Goal: Task Accomplishment & Management: Complete application form

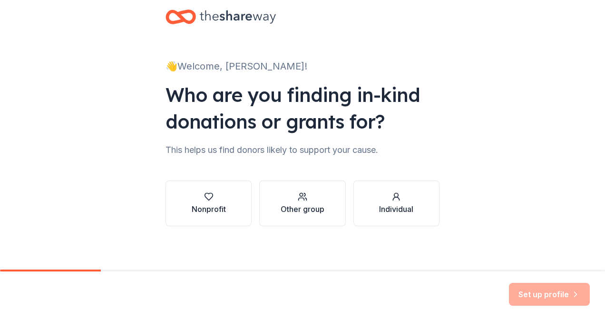
scroll to position [20, 0]
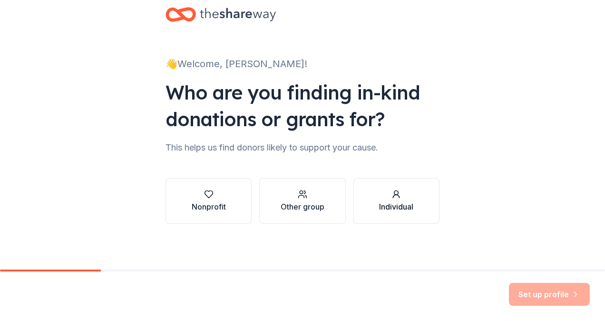
click at [392, 204] on div "Individual" at bounding box center [396, 206] width 34 height 11
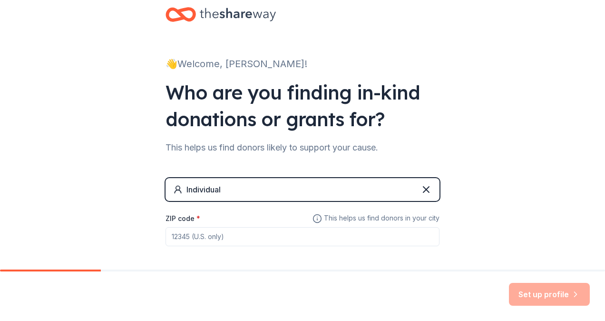
scroll to position [60, 0]
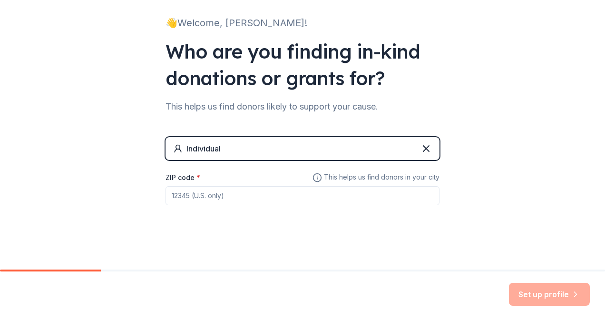
click at [324, 192] on input "ZIP code *" at bounding box center [303, 195] width 274 height 19
type input "13862"
click at [533, 290] on button "Set up profile" at bounding box center [549, 294] width 81 height 23
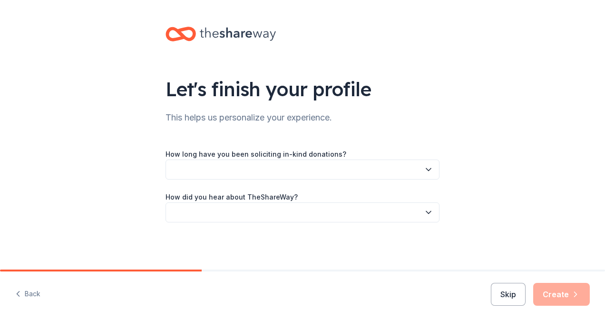
click at [350, 175] on button "button" at bounding box center [303, 169] width 274 height 20
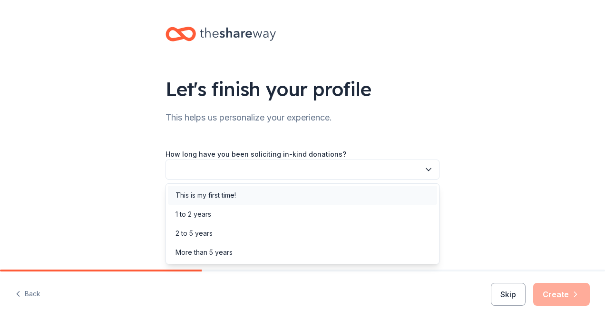
click at [267, 195] on div "This is my first time!" at bounding box center [302, 195] width 269 height 19
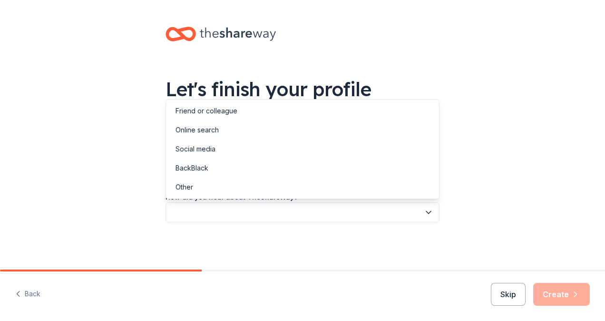
click at [281, 215] on button "button" at bounding box center [303, 212] width 274 height 20
click at [229, 151] on div "Social media" at bounding box center [302, 148] width 269 height 19
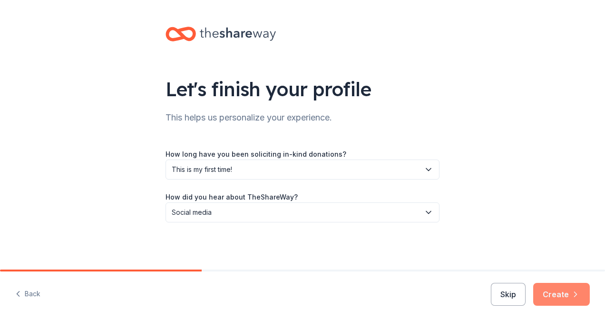
click at [554, 293] on button "Create" at bounding box center [561, 294] width 57 height 23
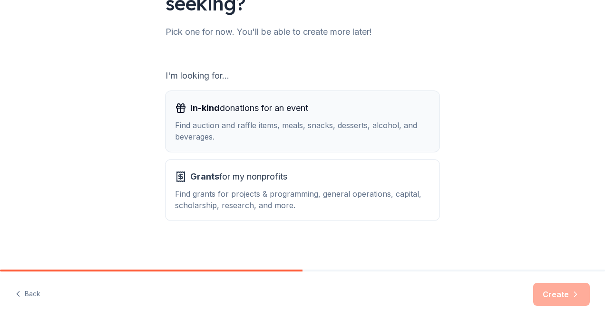
scroll to position [113, 0]
click at [355, 133] on div "Find auction and raffle items, meals, snacks, desserts, alcohol, and beverages." at bounding box center [302, 130] width 255 height 23
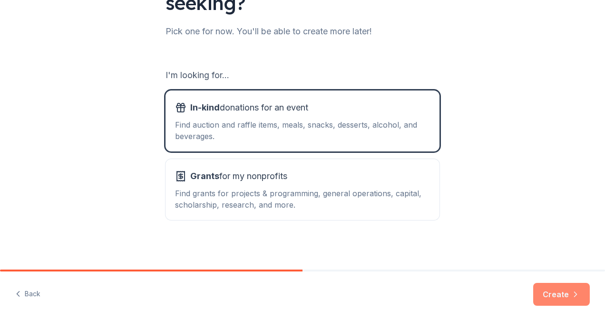
click at [559, 298] on button "Create" at bounding box center [561, 294] width 57 height 23
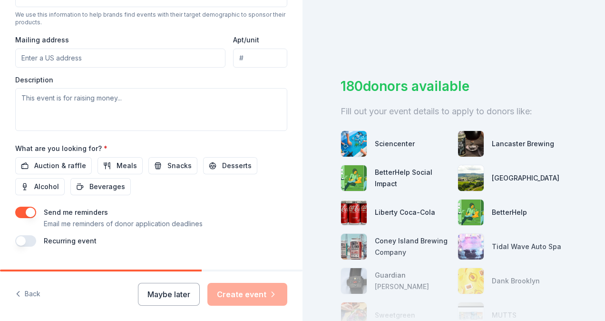
scroll to position [102, 0]
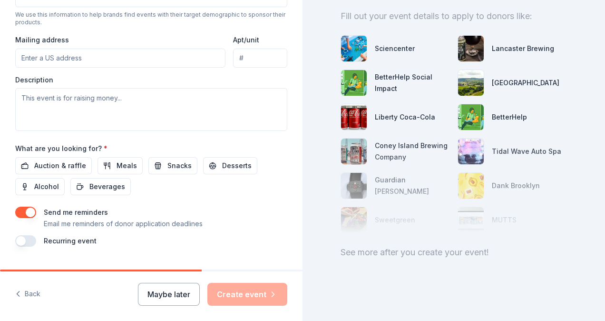
click at [391, 43] on div "Sciencenter" at bounding box center [395, 48] width 40 height 11
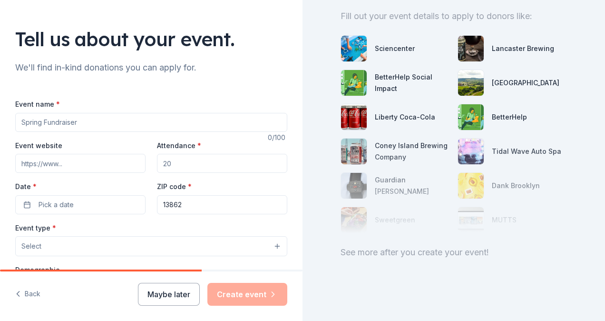
scroll to position [13, 0]
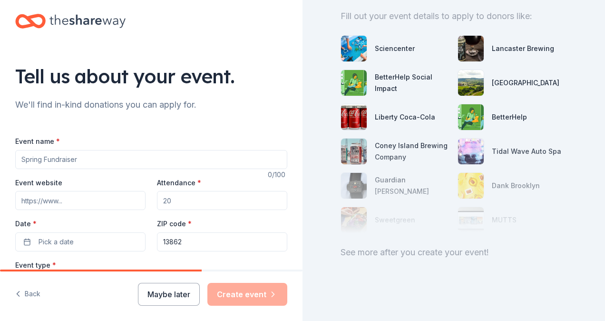
click at [94, 157] on input "Event name *" at bounding box center [151, 159] width 272 height 19
click at [48, 159] on input "Bruce's Benefit" at bounding box center [151, 159] width 272 height 19
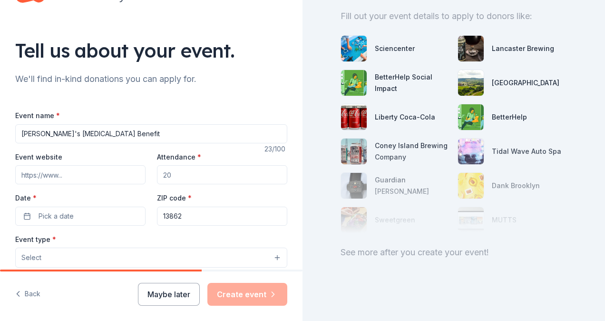
scroll to position [40, 0]
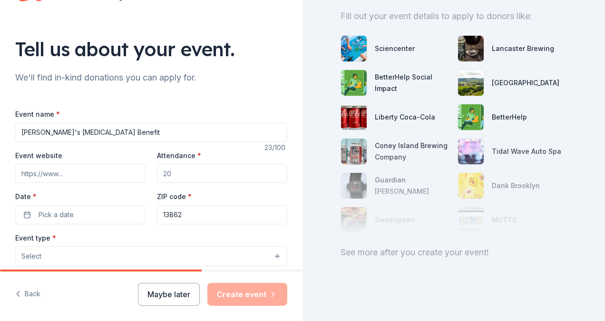
type input "[PERSON_NAME]'s [MEDICAL_DATA] Benefit"
click at [186, 175] on input "Attendance *" at bounding box center [222, 173] width 130 height 19
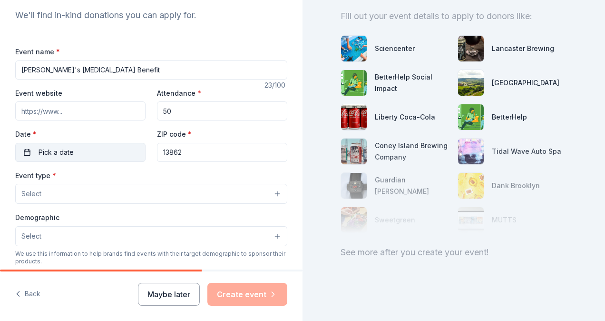
scroll to position [103, 0]
type input "50"
click at [94, 155] on button "Pick a date" at bounding box center [80, 151] width 130 height 19
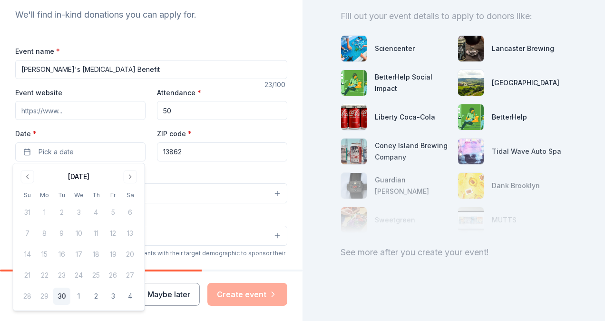
click at [127, 183] on div "September 2025 Su Mo Tu We Th Fr Sa 31 1 2 3 4 5 6 7 8 9 10 11 12 13 14 15 16 1…" at bounding box center [79, 237] width 120 height 136
click at [131, 177] on button "Go to next month" at bounding box center [130, 176] width 13 height 13
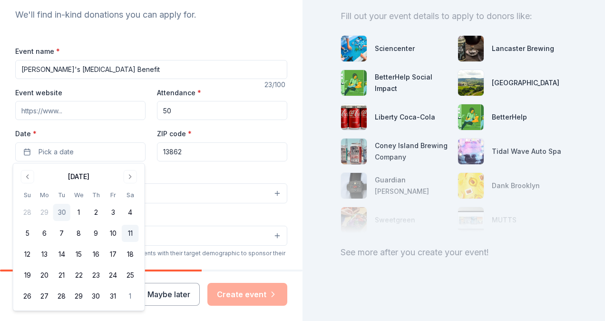
click at [128, 232] on button "11" at bounding box center [130, 233] width 17 height 17
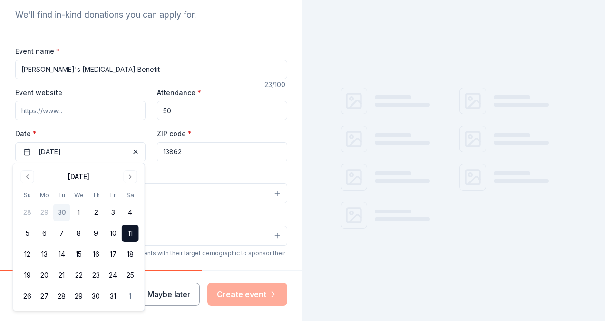
scroll to position [0, 0]
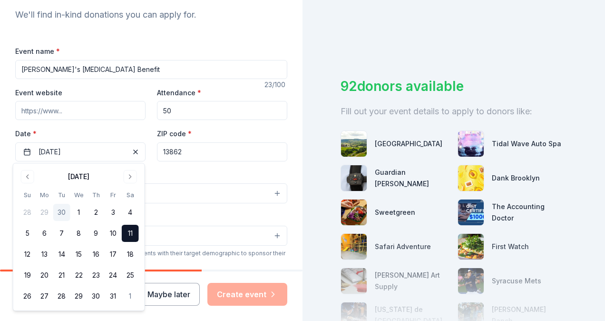
click at [178, 184] on button "Select" at bounding box center [151, 193] width 272 height 20
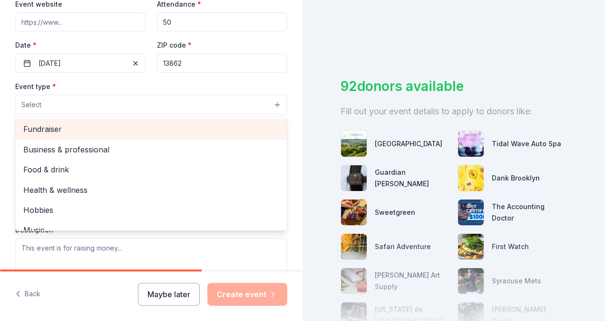
click at [71, 133] on span "Fundraiser" at bounding box center [151, 129] width 256 height 12
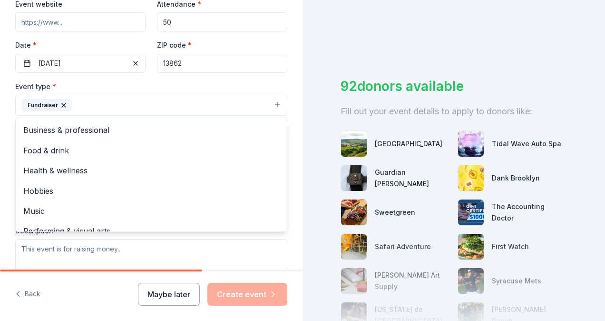
click at [162, 86] on div "Event type * Fundraiser Business & professional Food & drink Health & wellness …" at bounding box center [151, 98] width 272 height 36
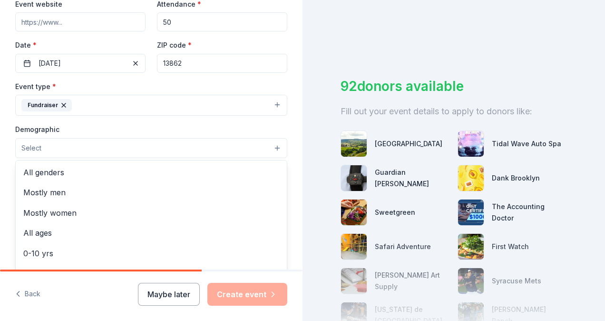
click at [159, 147] on button "Select" at bounding box center [151, 148] width 272 height 20
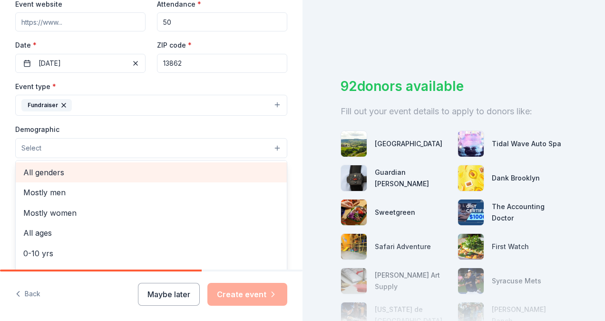
click at [117, 170] on span "All genders" at bounding box center [151, 172] width 256 height 12
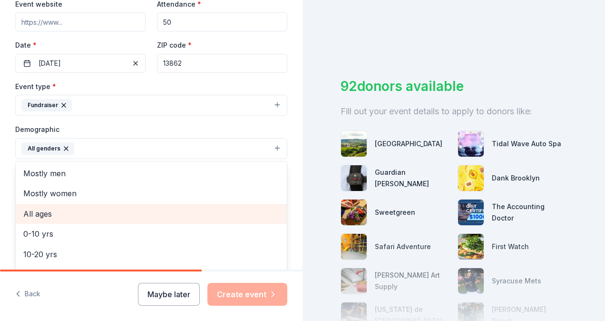
click at [83, 207] on span "All ages" at bounding box center [151, 213] width 256 height 12
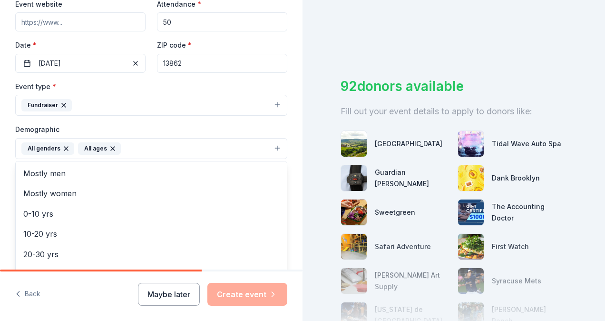
click at [168, 132] on div "Demographic All genders All ages Mostly men Mostly women 0-10 yrs 10-20 yrs 20-…" at bounding box center [151, 141] width 272 height 36
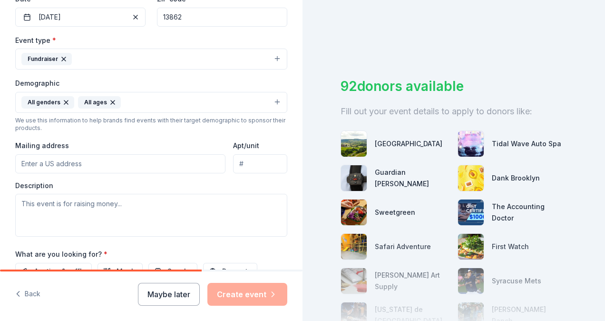
scroll to position [239, 0]
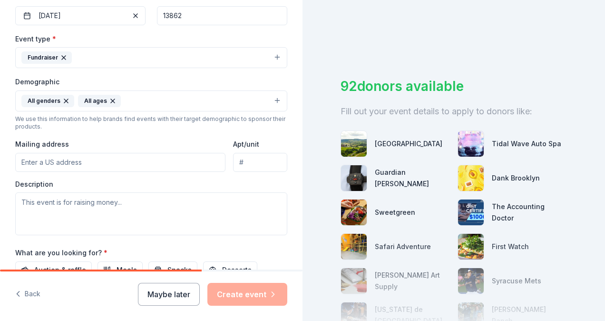
click at [123, 165] on input "Mailing address" at bounding box center [120, 162] width 210 height 19
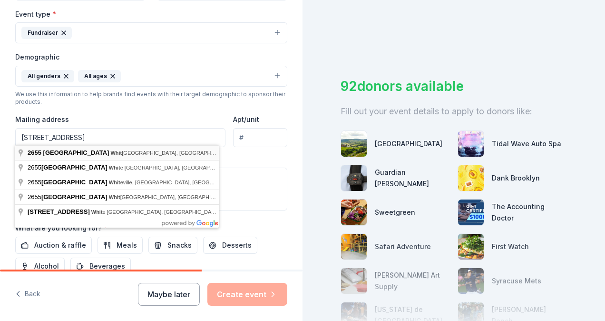
type input "2655 Liberty Street, Whitney Point, NY, 13862"
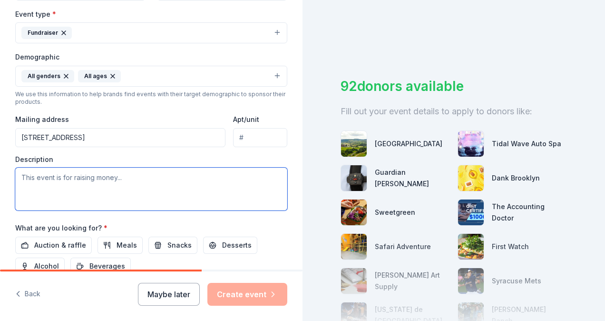
click at [110, 179] on textarea at bounding box center [151, 188] width 272 height 43
click at [131, 190] on textarea at bounding box center [151, 188] width 272 height 43
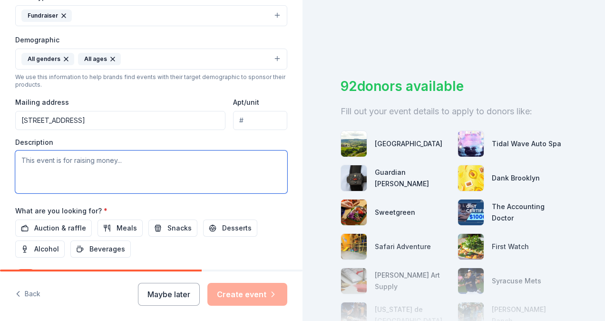
scroll to position [288, 0]
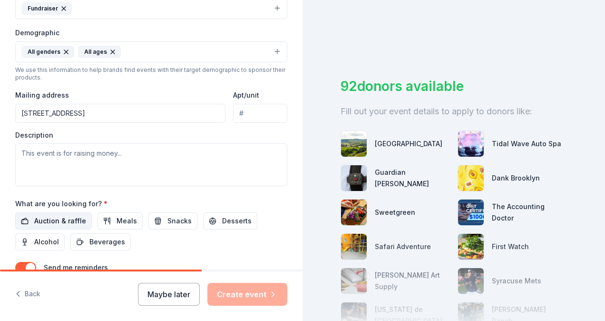
click at [62, 215] on span "Auction & raffle" at bounding box center [60, 220] width 52 height 11
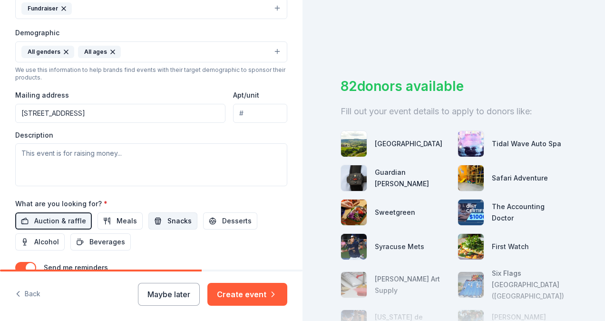
click at [179, 215] on span "Snacks" at bounding box center [179, 220] width 24 height 11
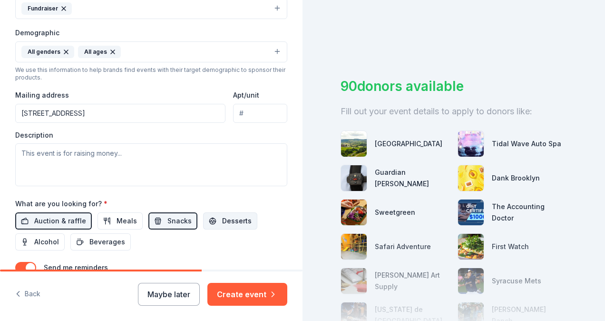
click at [223, 220] on span "Desserts" at bounding box center [236, 220] width 29 height 11
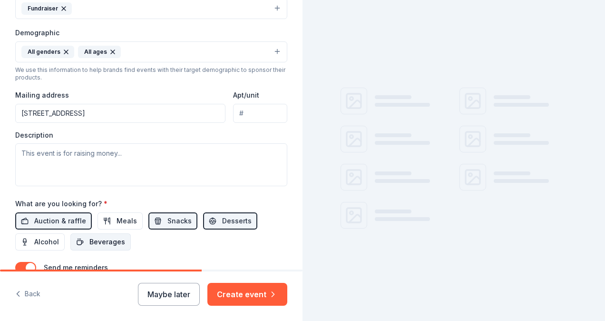
click at [114, 236] on span "Beverages" at bounding box center [107, 241] width 36 height 11
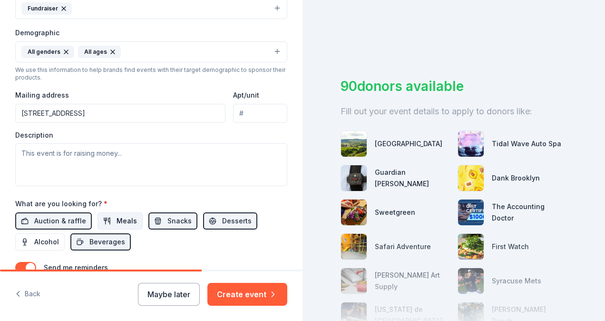
click at [129, 218] on span "Meals" at bounding box center [127, 220] width 20 height 11
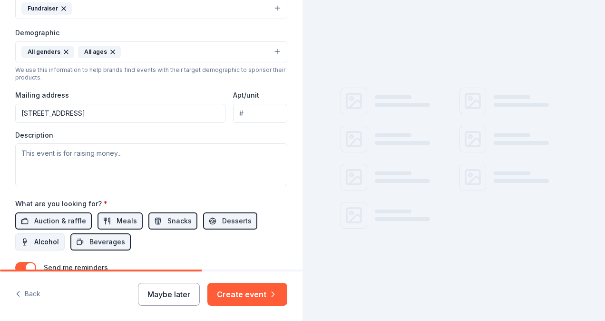
click at [52, 236] on span "Alcohol" at bounding box center [46, 241] width 25 height 11
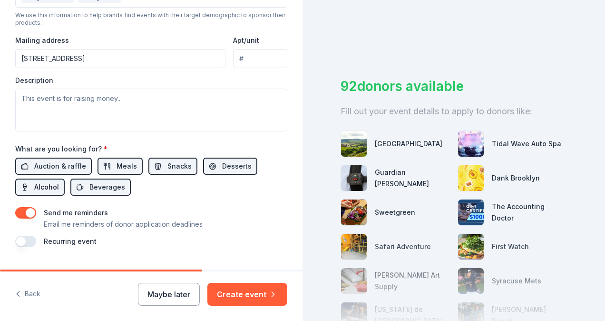
scroll to position [363, 0]
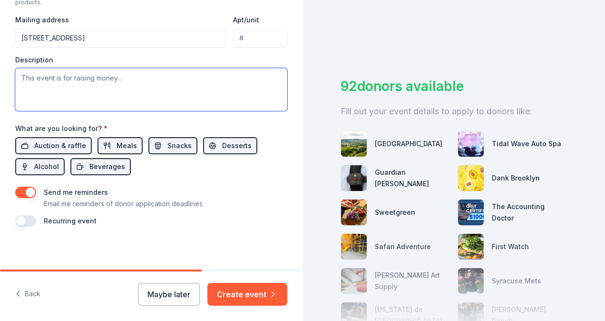
click at [97, 81] on textarea at bounding box center [151, 89] width 272 height 43
paste textarea "on behalf of my family as we organize a benefit event for my grandpa, Bruce, wh…"
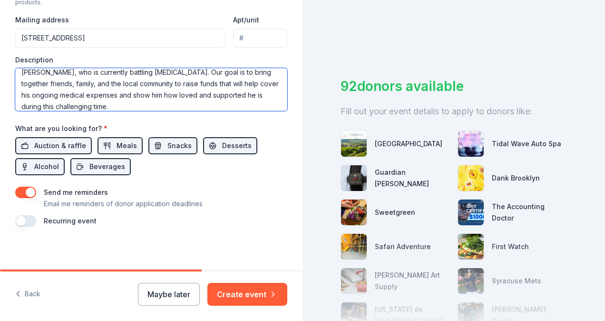
scroll to position [0, 0]
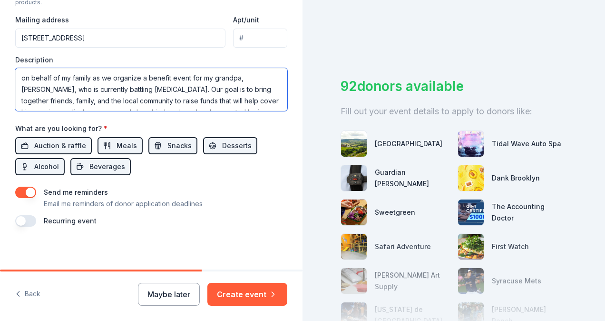
click at [27, 73] on textarea "on behalf of my family as we organize a benefit event for my grandpa, Bruce, wh…" at bounding box center [151, 89] width 272 height 43
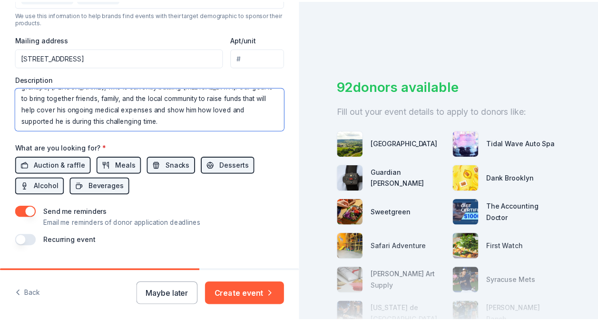
scroll to position [363, 0]
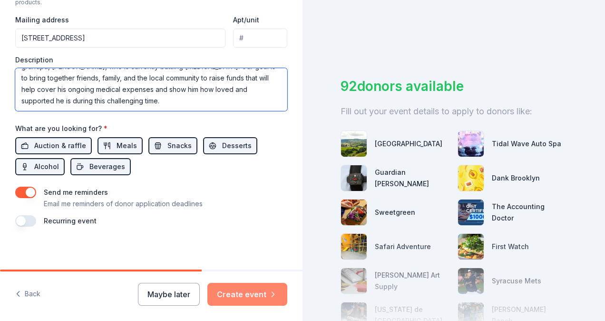
type textarea "Reaching out on behalf of my family as we organize a benefit event for my grand…"
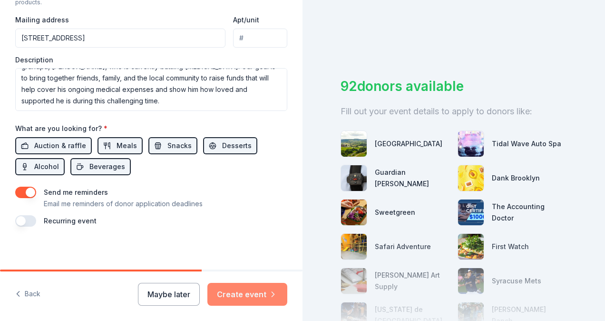
click at [254, 297] on button "Create event" at bounding box center [247, 294] width 80 height 23
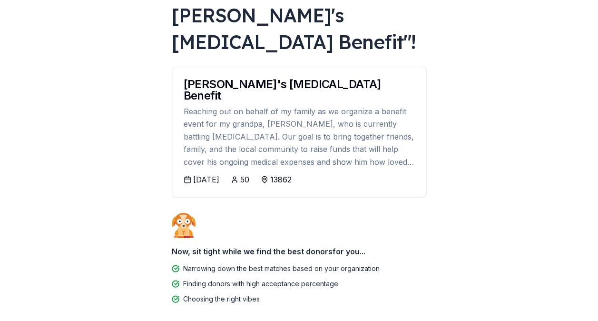
scroll to position [93, 0]
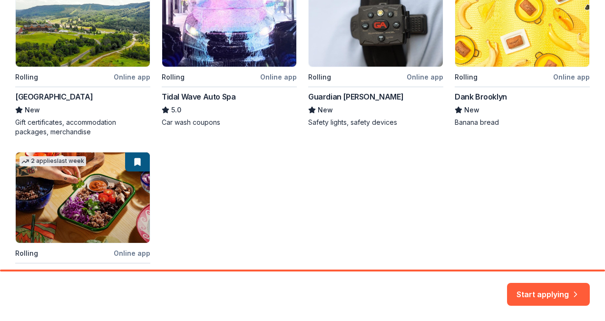
scroll to position [297, 0]
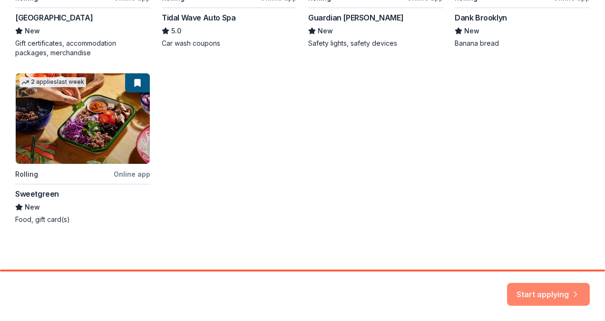
click at [553, 282] on button "Start applying" at bounding box center [548, 288] width 83 height 23
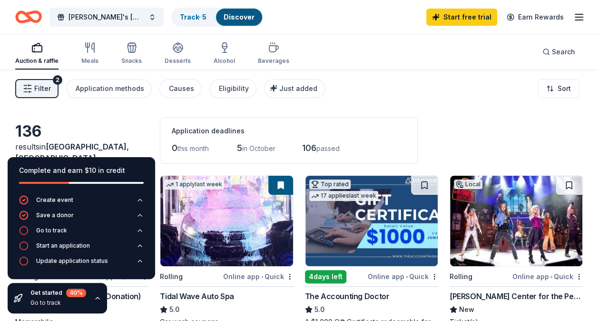
click at [579, 20] on icon "button" at bounding box center [578, 16] width 11 height 11
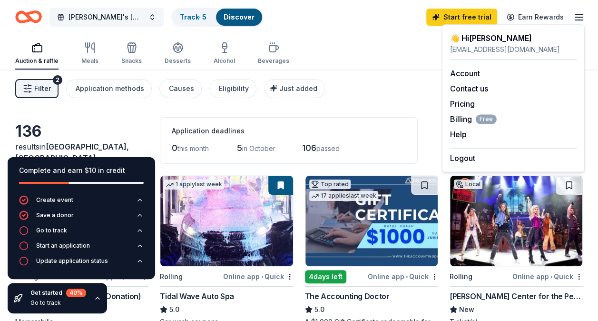
click at [124, 14] on span "[PERSON_NAME]'s [MEDICAL_DATA] Benefit" at bounding box center [106, 16] width 76 height 11
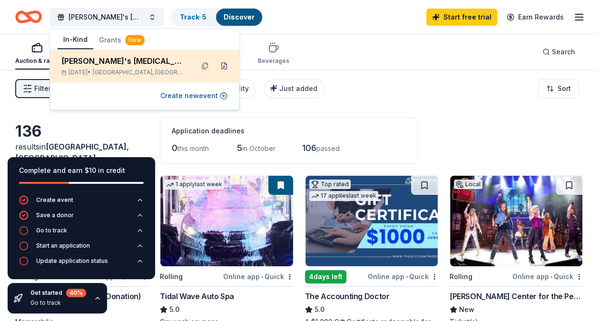
click at [225, 66] on button at bounding box center [223, 65] width 15 height 15
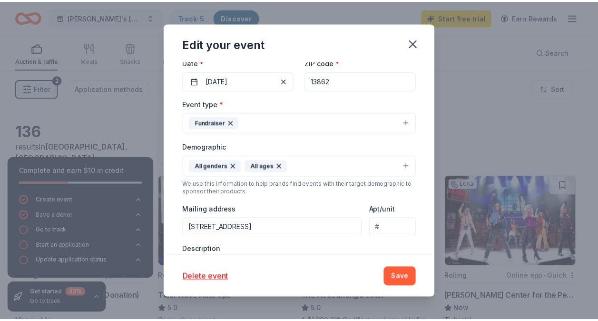
scroll to position [144, 0]
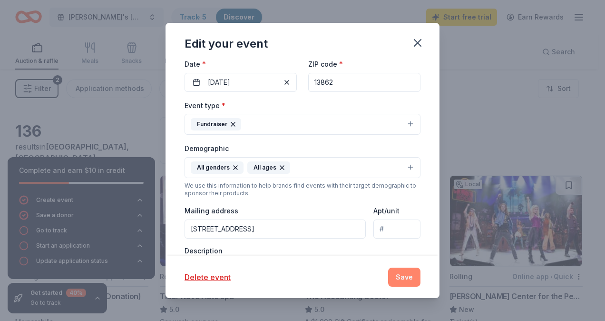
click at [408, 282] on button "Save" at bounding box center [404, 276] width 32 height 19
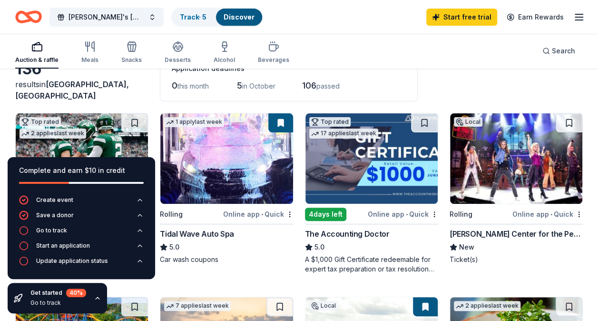
scroll to position [66, 0]
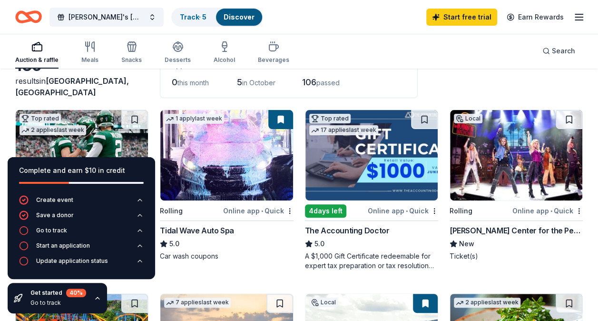
click at [94, 296] on icon "button" at bounding box center [98, 298] width 8 height 8
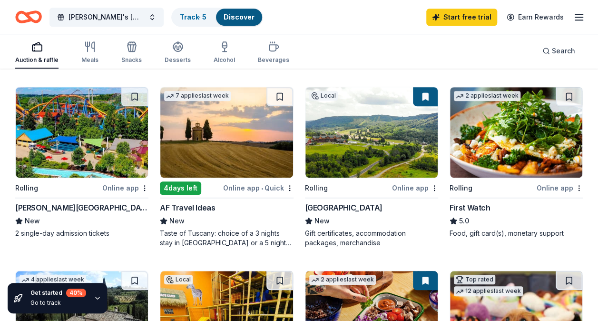
scroll to position [270, 0]
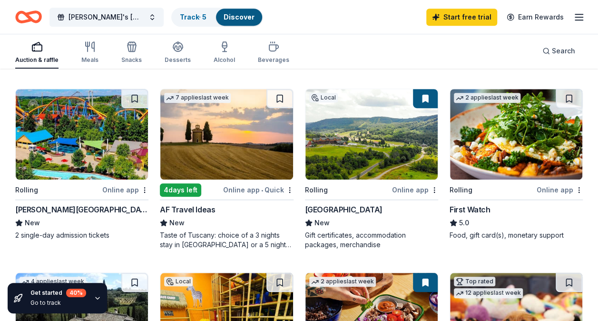
click at [98, 166] on img at bounding box center [82, 134] width 132 height 90
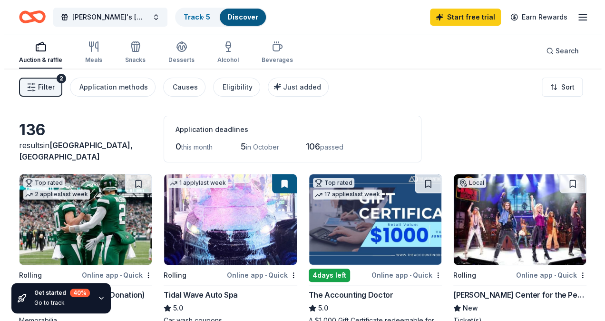
scroll to position [0, 0]
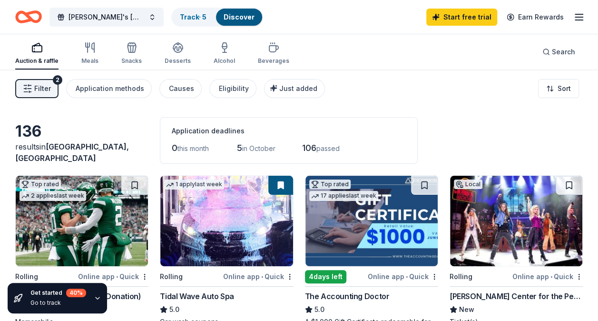
click at [53, 93] on button "Filter 2" at bounding box center [36, 88] width 43 height 19
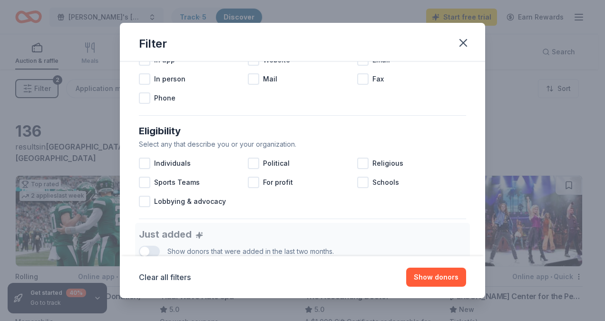
scroll to position [217, 0]
click at [182, 163] on span "Individuals" at bounding box center [172, 162] width 37 height 11
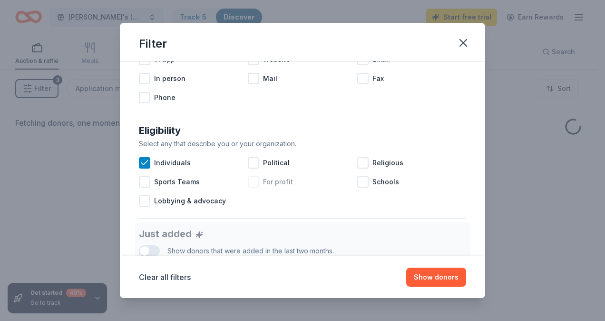
click at [276, 185] on span "For profit" at bounding box center [278, 181] width 30 height 11
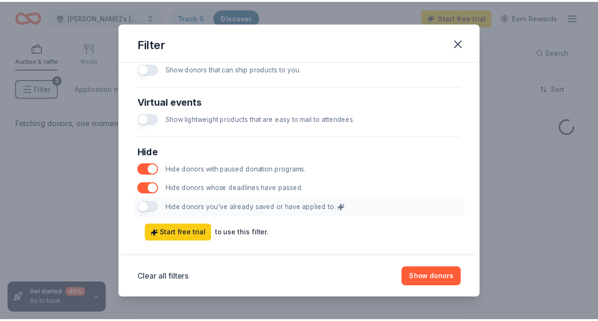
scroll to position [482, 0]
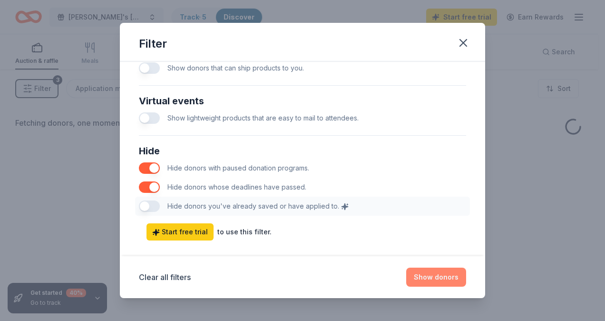
click at [429, 276] on button "Show donors" at bounding box center [436, 276] width 60 height 19
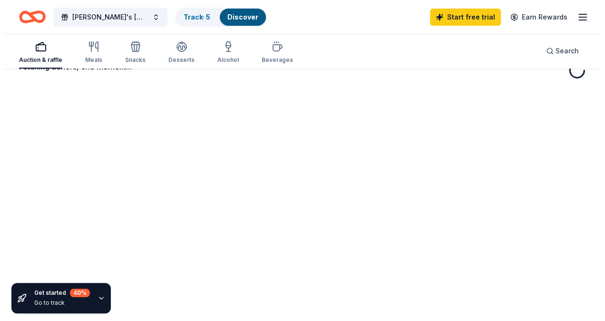
scroll to position [0, 0]
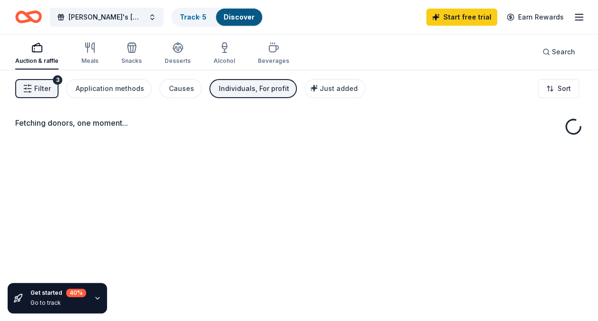
click at [49, 94] on button "Filter 3" at bounding box center [36, 88] width 43 height 19
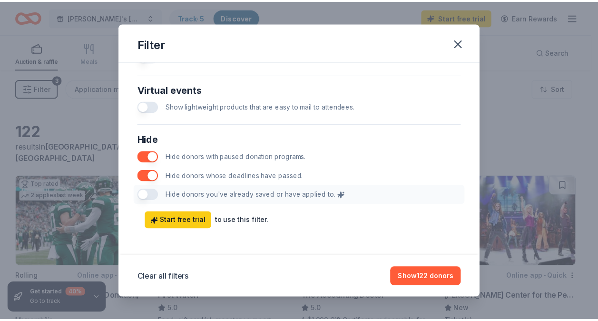
scroll to position [496, 0]
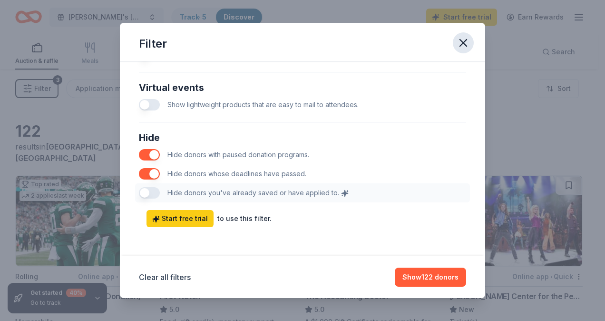
click at [462, 44] on icon "button" at bounding box center [463, 42] width 13 height 13
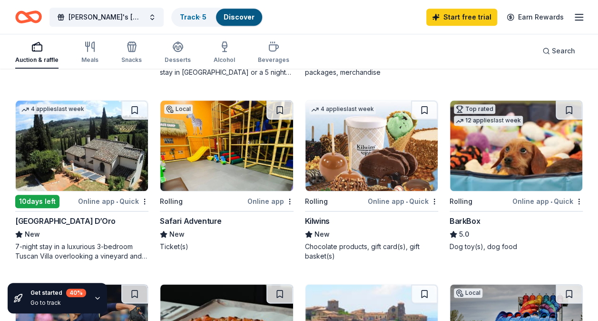
scroll to position [443, 0]
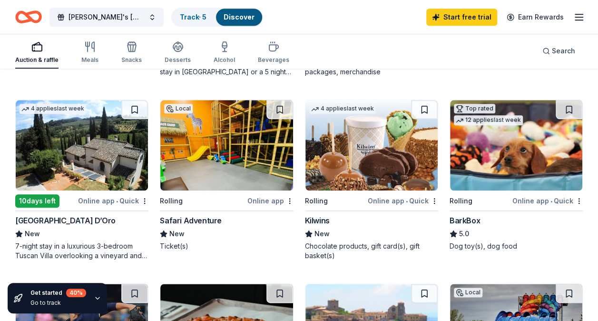
click at [206, 154] on img at bounding box center [226, 145] width 132 height 90
click at [32, 47] on rect "button" at bounding box center [37, 48] width 10 height 6
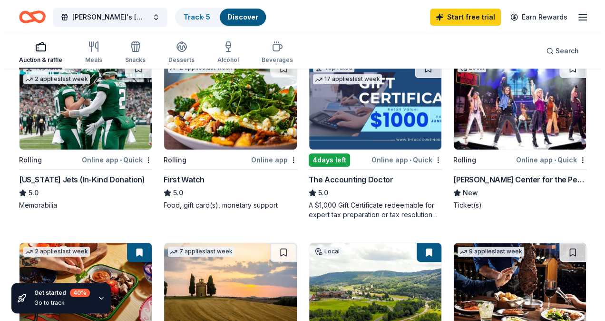
scroll to position [0, 0]
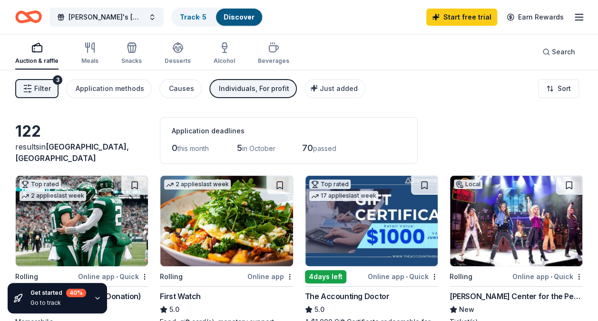
click at [45, 86] on span "Filter" at bounding box center [42, 88] width 17 height 11
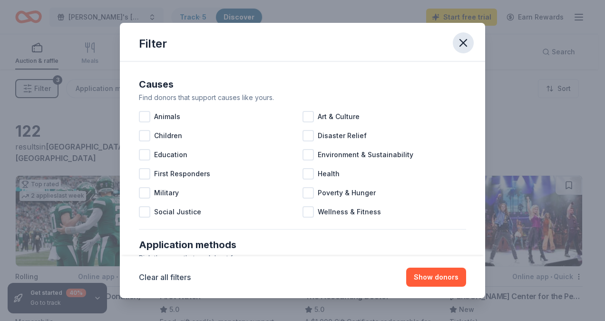
click at [463, 46] on icon "button" at bounding box center [463, 42] width 13 height 13
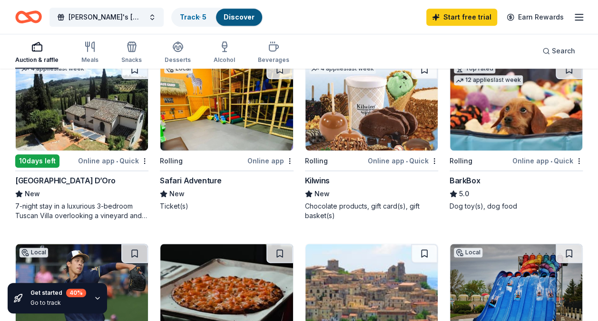
scroll to position [480, 0]
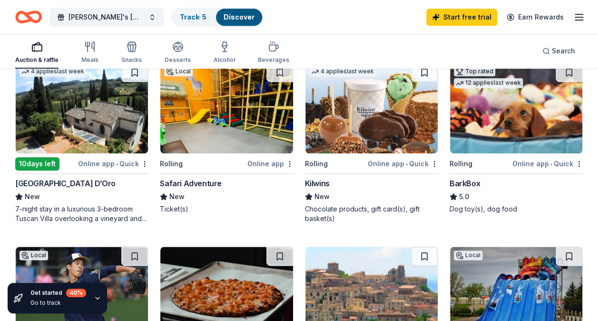
click at [496, 116] on img at bounding box center [516, 108] width 132 height 90
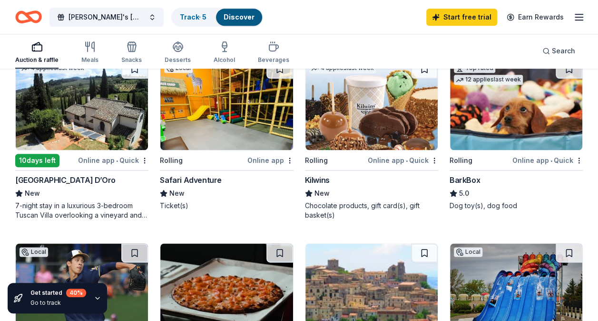
scroll to position [469, 0]
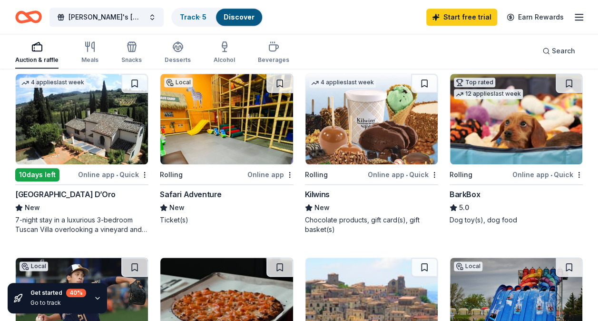
click at [383, 133] on img at bounding box center [371, 119] width 132 height 90
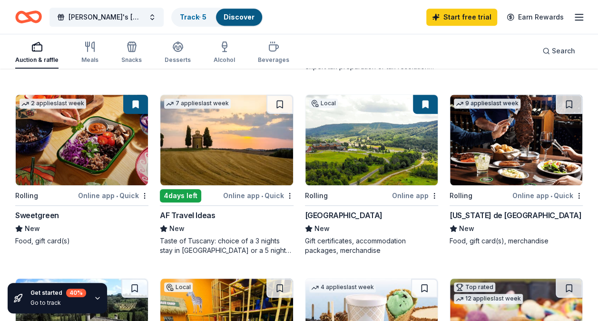
scroll to position [265, 0]
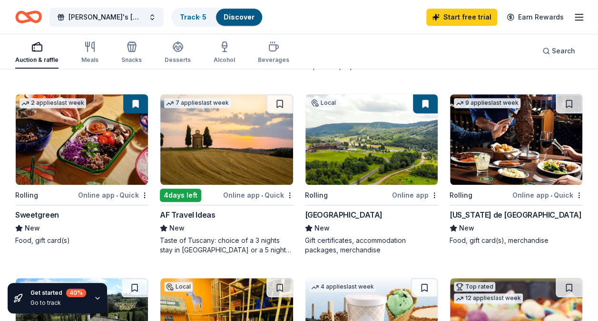
click at [497, 152] on img at bounding box center [516, 139] width 132 height 90
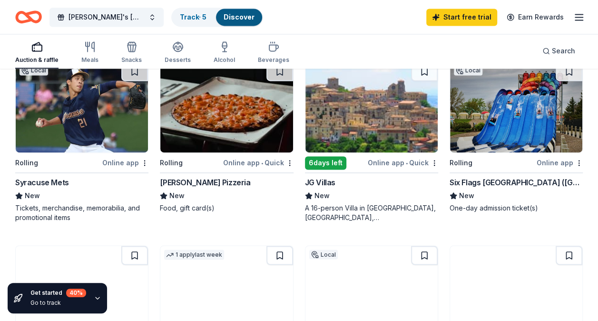
scroll to position [665, 0]
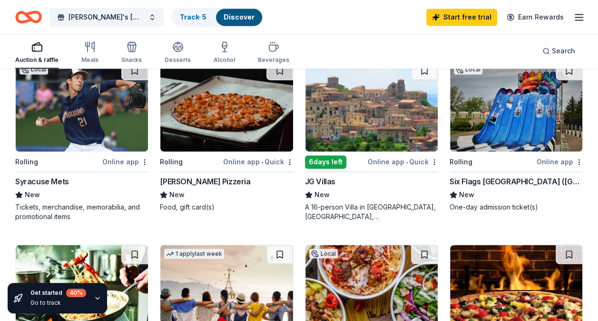
click at [507, 115] on img at bounding box center [516, 106] width 132 height 90
click at [445, 20] on link "Start free trial" at bounding box center [461, 17] width 71 height 17
click at [460, 22] on link "Start free trial" at bounding box center [461, 17] width 71 height 17
click at [453, 17] on link "Start free trial" at bounding box center [461, 17] width 71 height 17
click at [233, 122] on img at bounding box center [226, 106] width 132 height 90
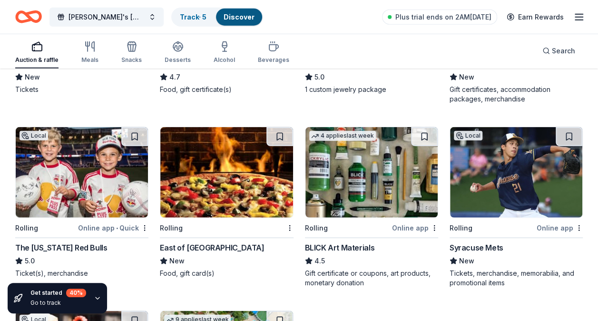
scroll to position [1156, 0]
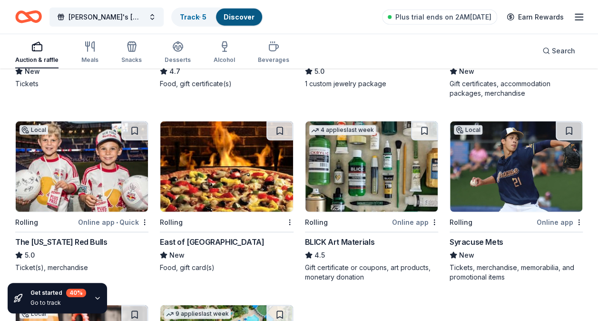
click at [367, 189] on img at bounding box center [371, 166] width 132 height 90
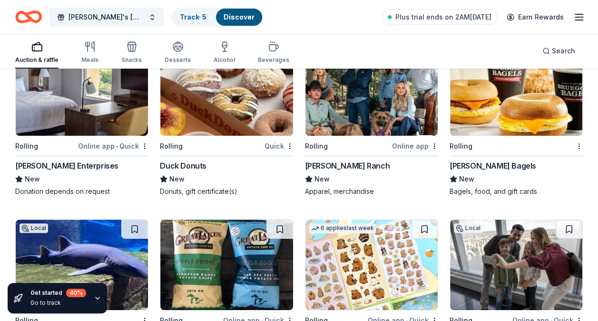
scroll to position [1944, 0]
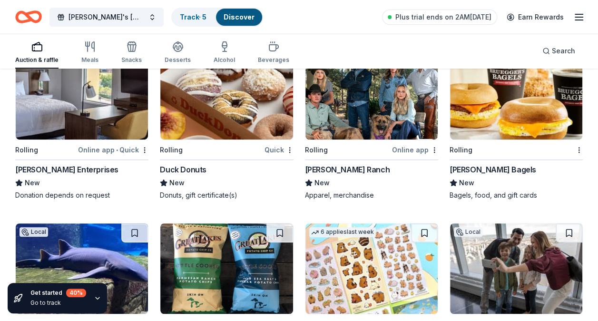
click at [229, 109] on img at bounding box center [226, 94] width 132 height 90
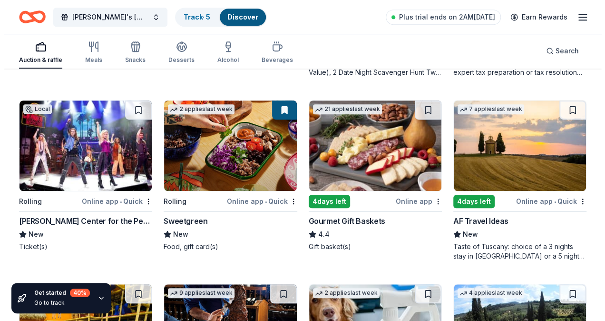
scroll to position [0, 0]
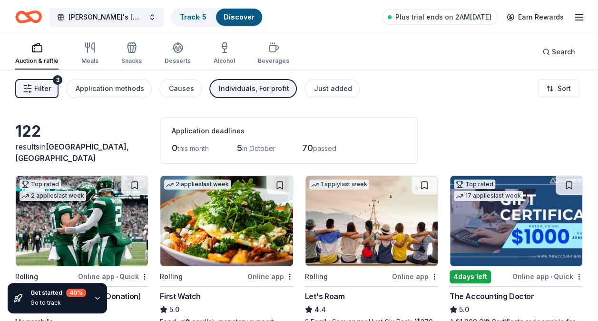
click at [52, 90] on button "Filter 3" at bounding box center [36, 88] width 43 height 19
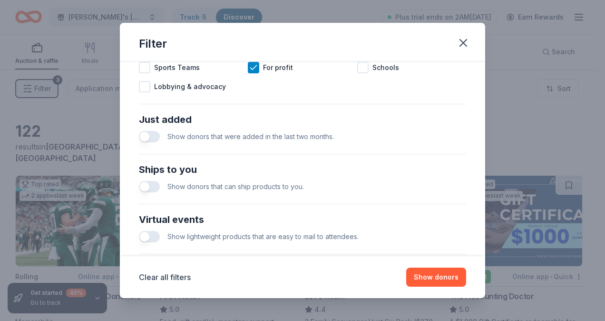
scroll to position [333, 0]
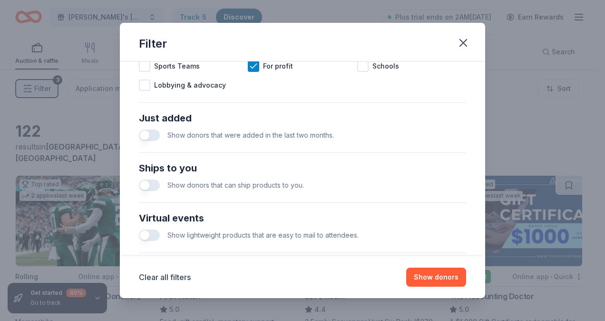
click at [154, 177] on div "Show donors that can ship products to you." at bounding box center [302, 185] width 327 height 19
click at [149, 186] on button "button" at bounding box center [149, 184] width 21 height 11
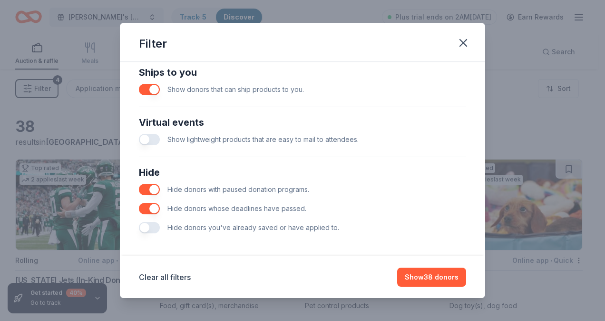
scroll to position [428, 0]
click at [151, 89] on button "button" at bounding box center [149, 89] width 21 height 11
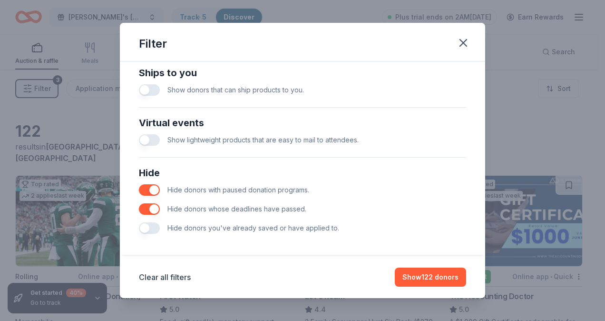
click at [147, 227] on button "button" at bounding box center [149, 227] width 21 height 11
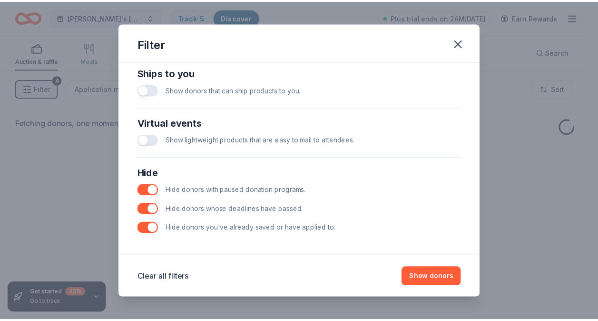
scroll to position [431, 0]
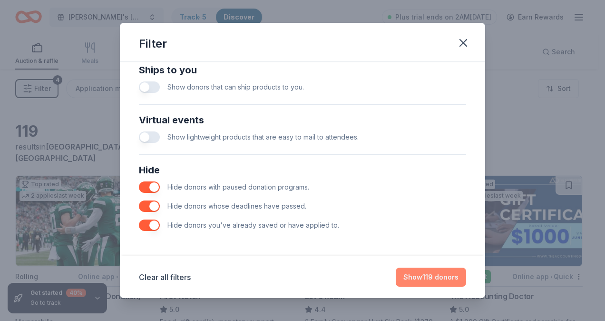
click at [446, 280] on button "Show 119 donors" at bounding box center [431, 276] width 70 height 19
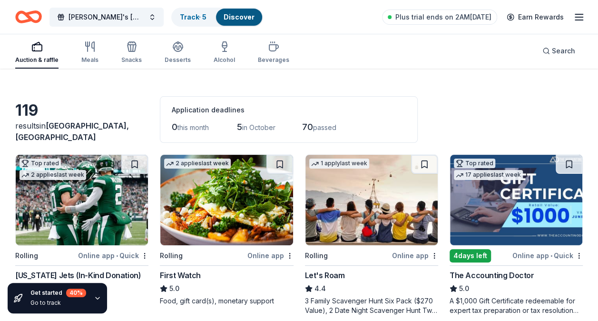
scroll to position [0, 0]
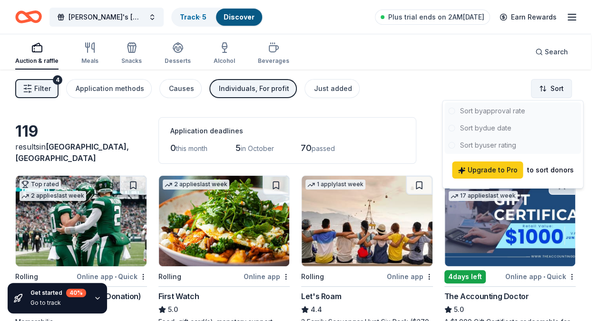
click at [557, 88] on html "Bruce's Cancer Benefit Track · 5 Discover Plus trial ends on 2AM, 10/7 Earn Rew…" at bounding box center [299, 160] width 598 height 321
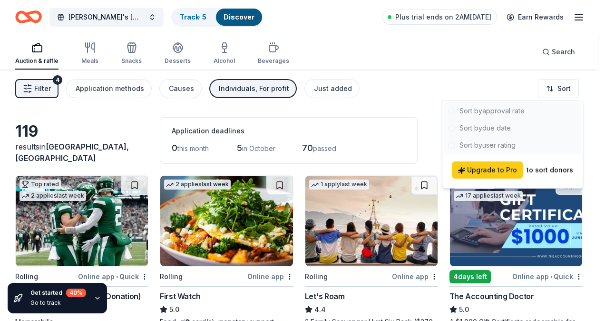
click at [481, 96] on html "Bruce's Cancer Benefit Track · 5 Discover Plus trial ends on 2AM, 10/7 Earn Rew…" at bounding box center [302, 160] width 605 height 321
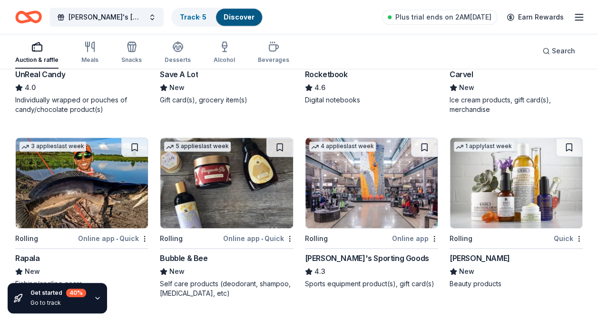
scroll to position [2377, 0]
click at [385, 204] on img at bounding box center [371, 182] width 132 height 90
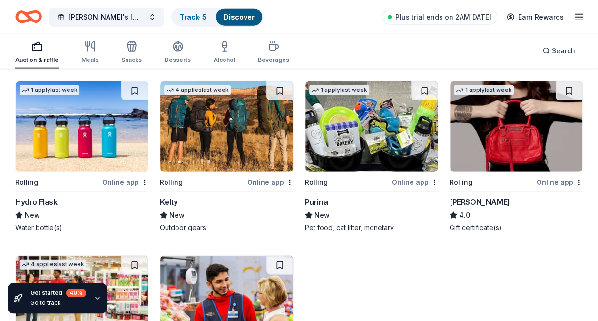
scroll to position [2978, 0]
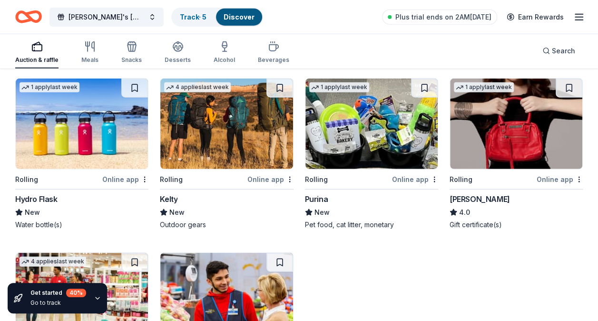
click at [372, 131] on img at bounding box center [371, 123] width 132 height 90
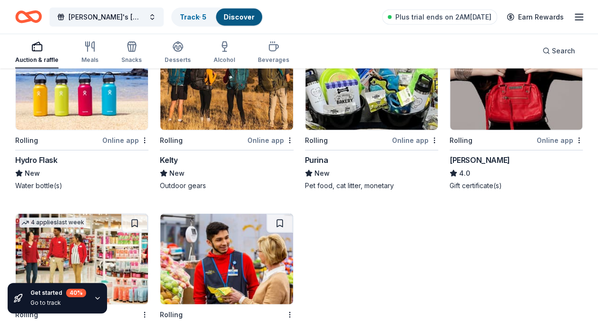
scroll to position [3019, 0]
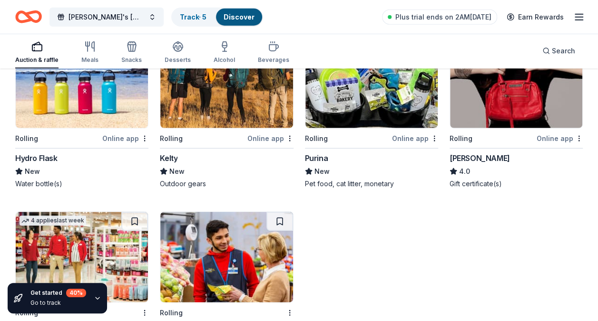
click at [70, 95] on img at bounding box center [82, 83] width 132 height 90
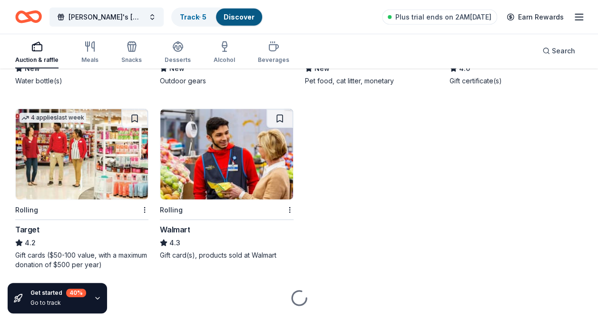
scroll to position [3143, 0]
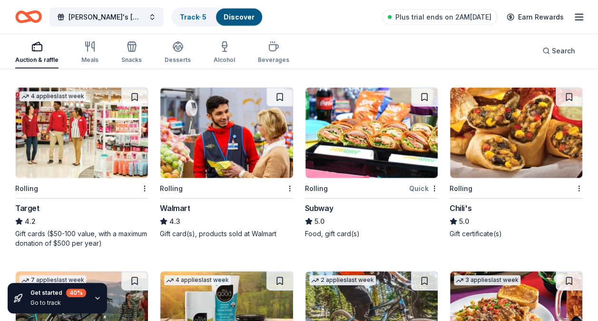
click at [231, 147] on img at bounding box center [226, 133] width 132 height 90
click at [502, 127] on img at bounding box center [516, 133] width 132 height 90
click at [360, 156] on img at bounding box center [371, 133] width 132 height 90
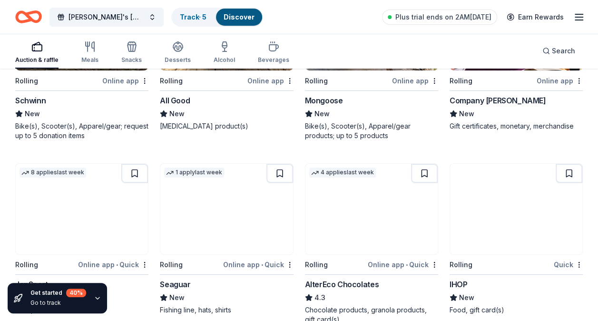
scroll to position [3510, 0]
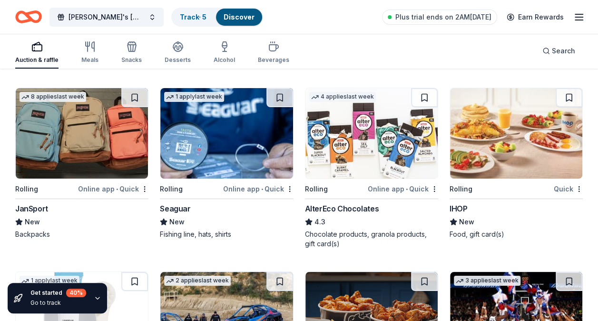
click at [93, 133] on img at bounding box center [82, 133] width 132 height 90
click at [474, 141] on img at bounding box center [516, 133] width 132 height 90
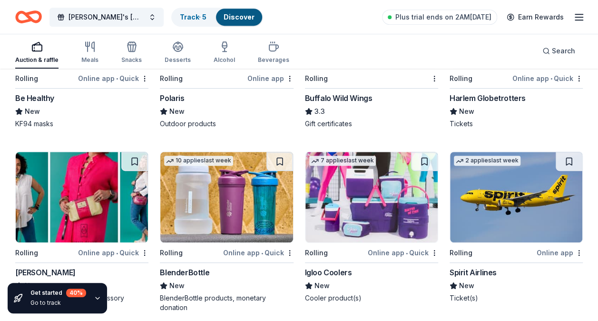
scroll to position [3805, 0]
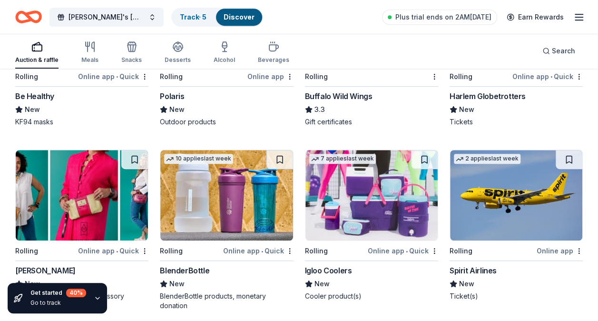
click at [343, 203] on img at bounding box center [371, 195] width 132 height 90
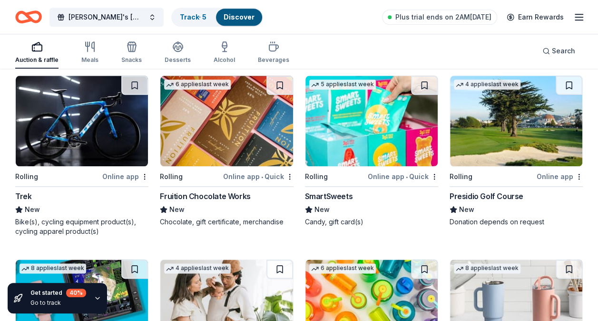
scroll to position [4057, 0]
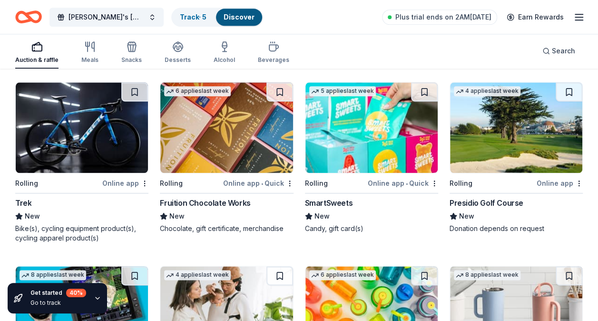
click at [372, 156] on img at bounding box center [371, 127] width 132 height 90
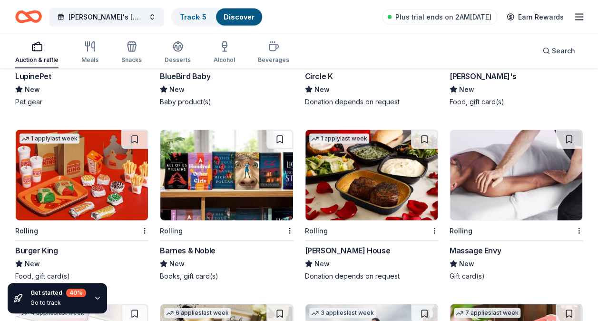
scroll to position [4546, 0]
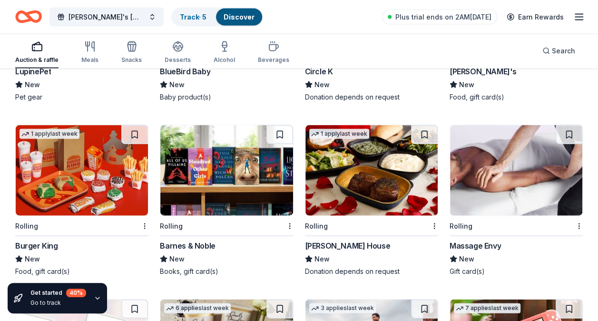
click at [249, 174] on img at bounding box center [226, 170] width 132 height 90
click at [63, 169] on img at bounding box center [82, 170] width 132 height 90
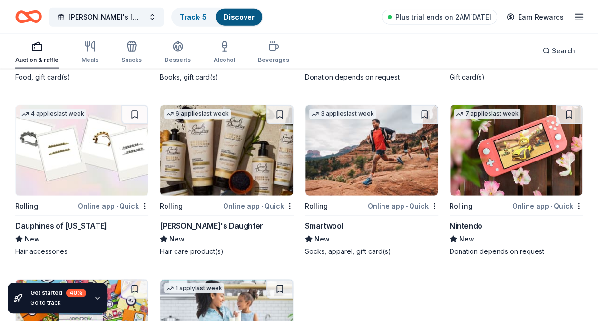
scroll to position [4741, 0]
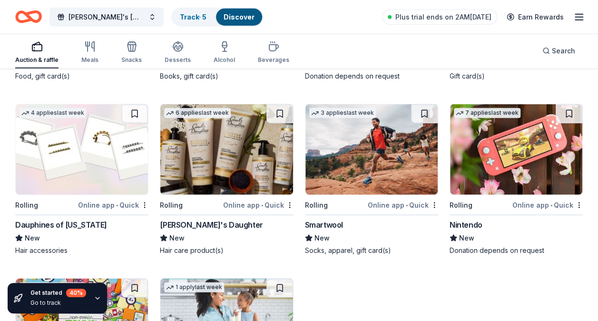
click at [505, 159] on img at bounding box center [516, 149] width 132 height 90
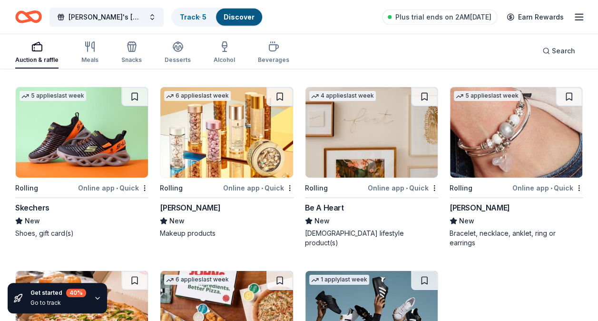
scroll to position [5221, 0]
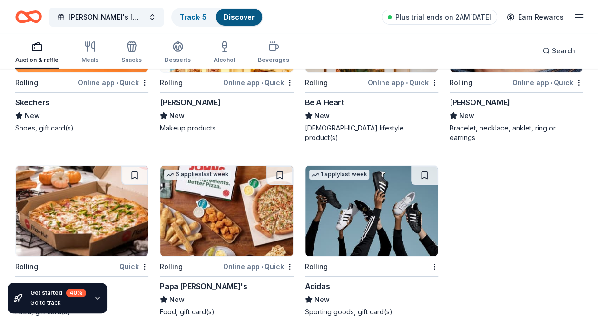
click at [350, 197] on img at bounding box center [371, 211] width 132 height 90
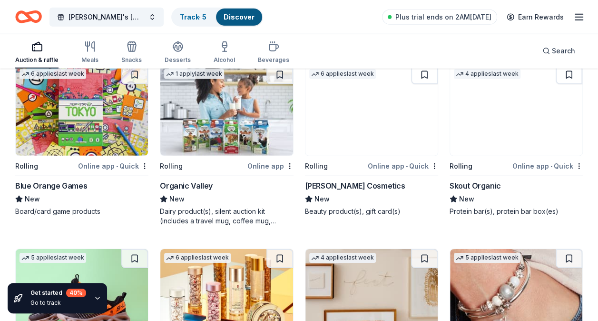
scroll to position [4954, 0]
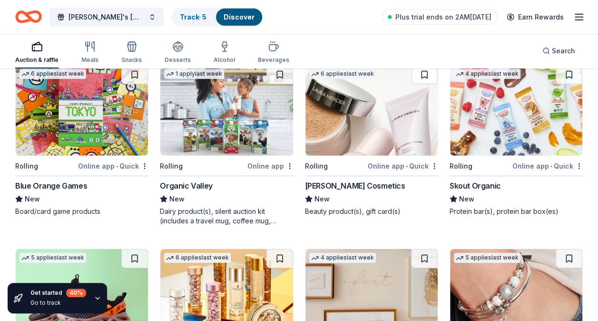
click at [103, 117] on img at bounding box center [82, 110] width 132 height 90
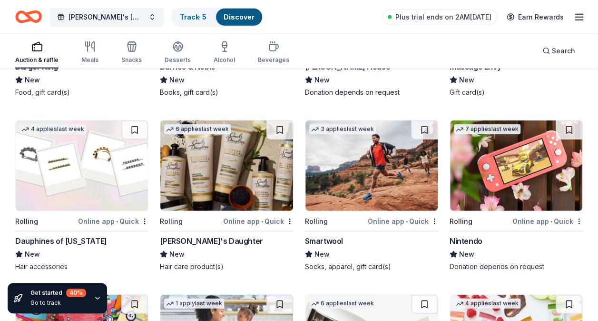
scroll to position [4724, 0]
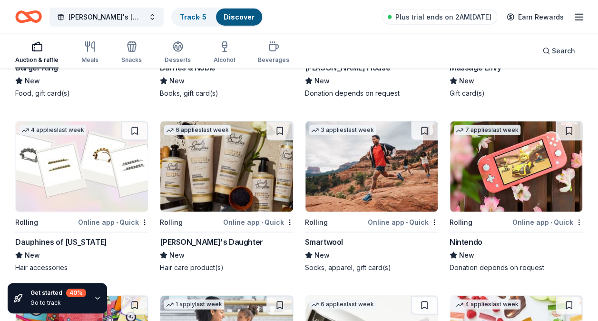
drag, startPoint x: 213, startPoint y: 167, endPoint x: 181, endPoint y: 175, distance: 33.2
click at [181, 175] on img at bounding box center [226, 166] width 132 height 90
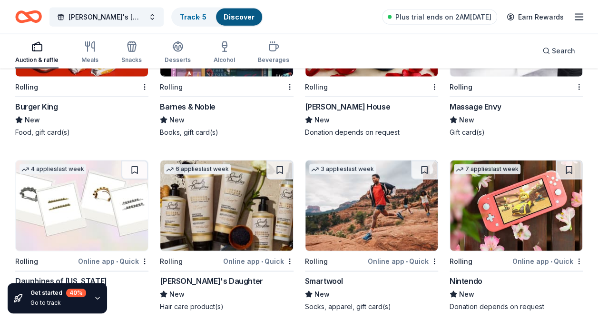
scroll to position [4691, 0]
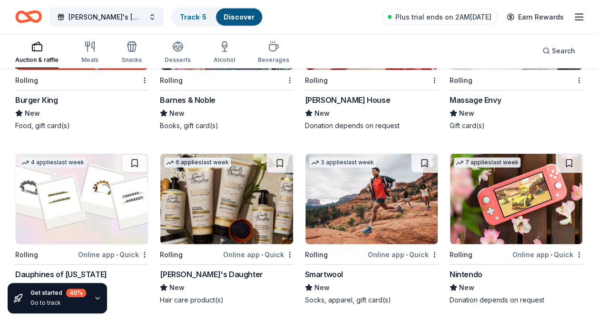
click at [367, 212] on img at bounding box center [371, 199] width 132 height 90
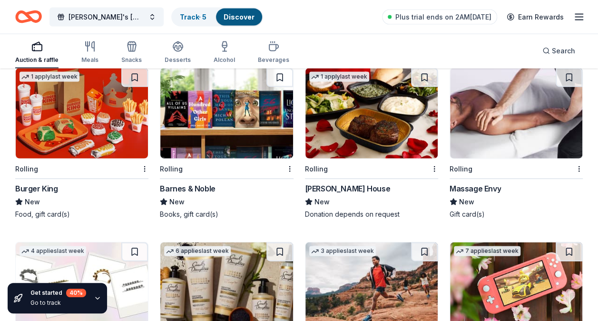
scroll to position [4589, 0]
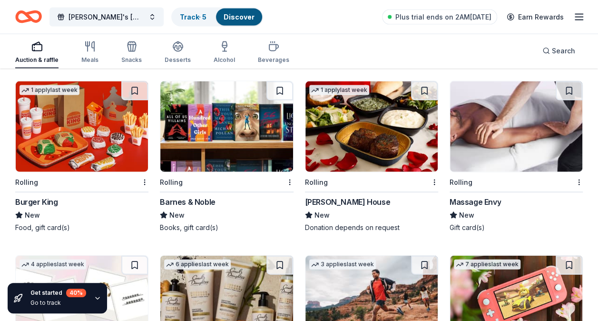
click at [484, 130] on img at bounding box center [516, 126] width 132 height 90
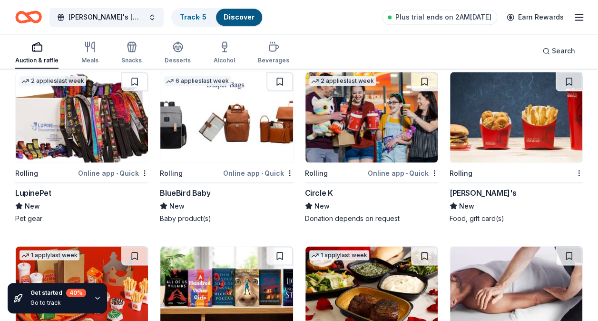
scroll to position [4409, 0]
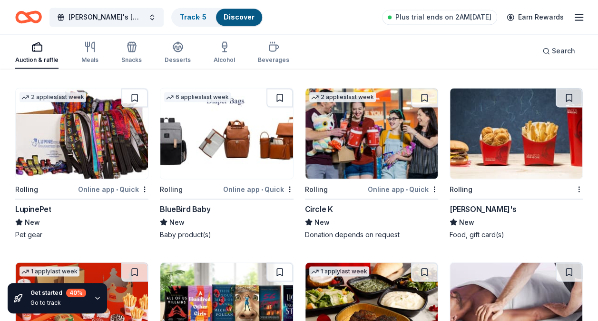
click at [226, 144] on img at bounding box center [226, 133] width 132 height 90
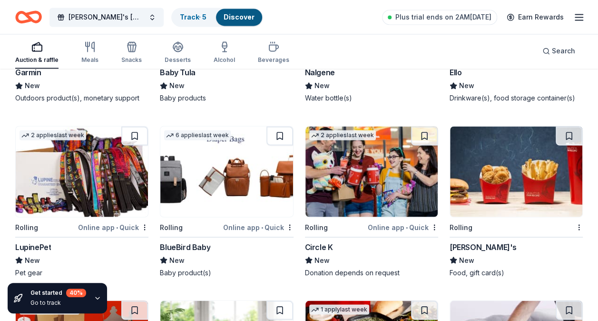
scroll to position [4368, 0]
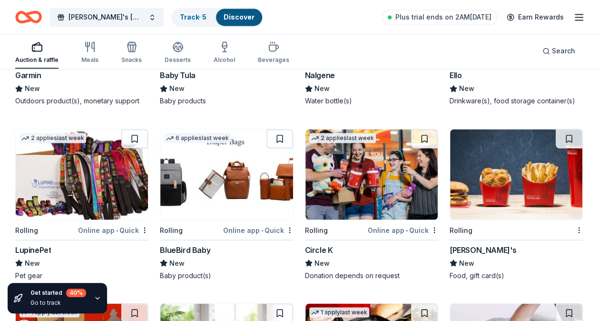
click at [78, 178] on img at bounding box center [82, 174] width 132 height 90
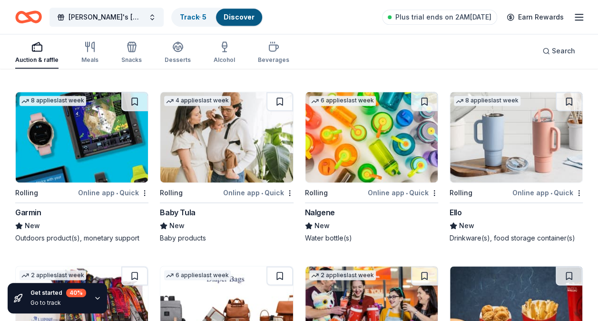
scroll to position [4225, 0]
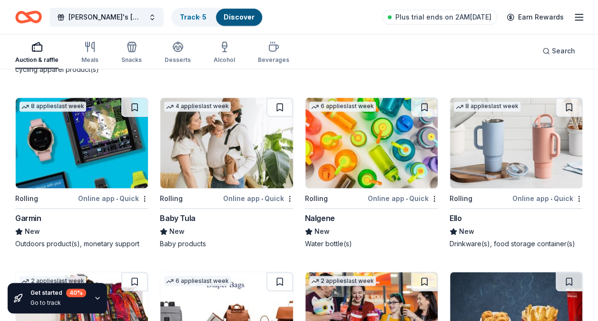
click at [479, 136] on img at bounding box center [516, 143] width 132 height 90
click at [359, 153] on img at bounding box center [371, 143] width 132 height 90
click at [205, 151] on img at bounding box center [226, 143] width 132 height 90
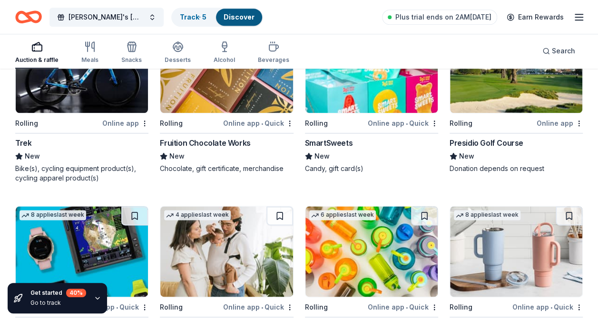
scroll to position [4114, 0]
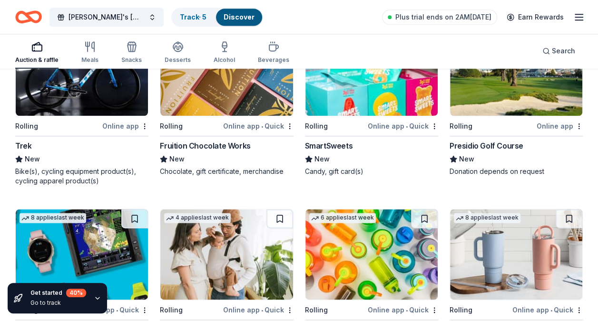
click at [346, 98] on img at bounding box center [371, 70] width 132 height 90
click at [222, 92] on img at bounding box center [226, 70] width 132 height 90
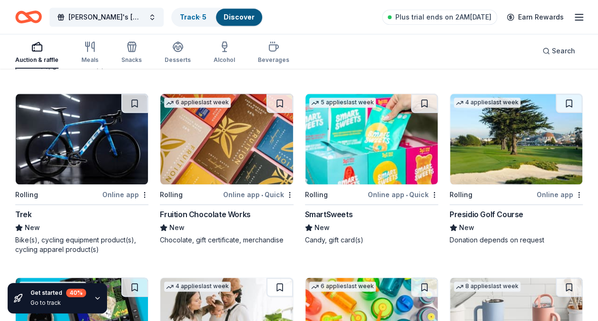
scroll to position [4044, 0]
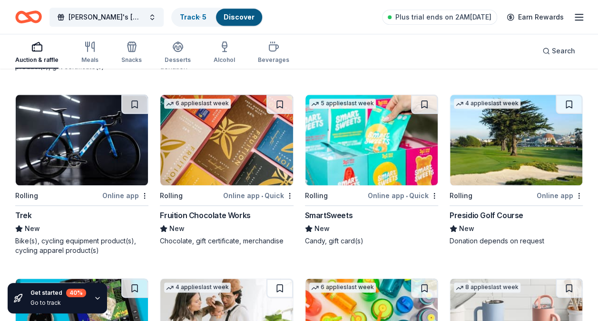
click at [108, 146] on img at bounding box center [82, 140] width 132 height 90
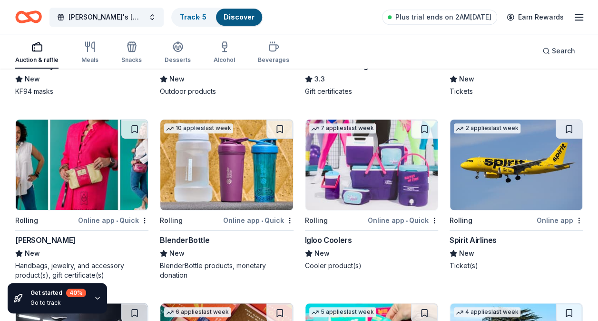
scroll to position [3835, 0]
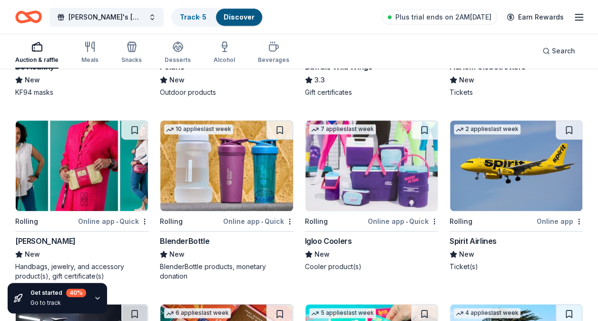
click at [215, 167] on img at bounding box center [226, 165] width 132 height 90
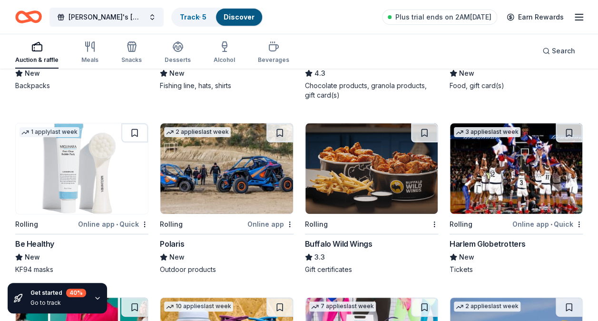
scroll to position [3657, 0]
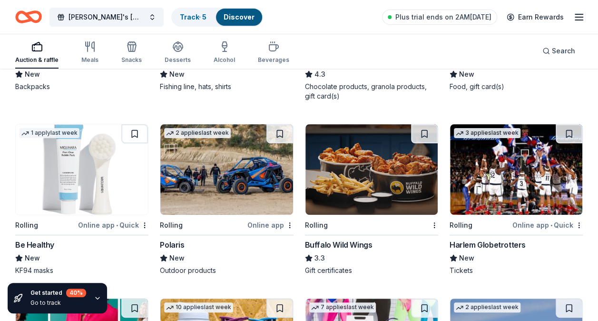
click at [482, 193] on img at bounding box center [516, 169] width 132 height 90
click at [101, 187] on img at bounding box center [82, 169] width 132 height 90
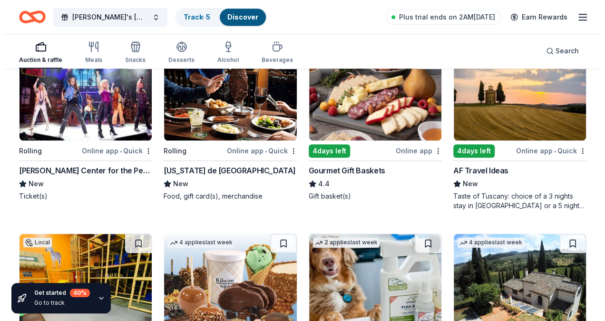
scroll to position [0, 0]
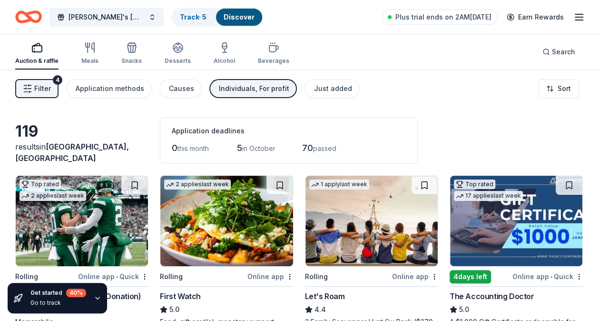
click at [51, 88] on button "Filter 4" at bounding box center [36, 88] width 43 height 19
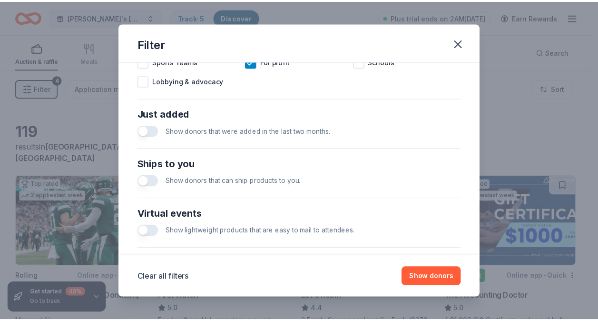
scroll to position [431, 0]
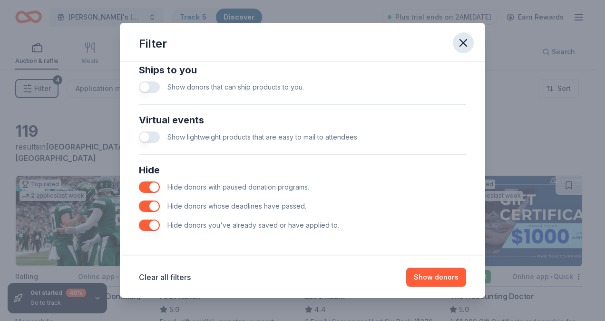
click at [466, 42] on icon "button" at bounding box center [463, 42] width 13 height 13
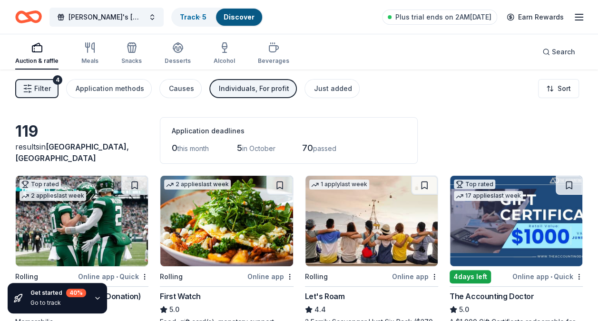
scroll to position [24, 0]
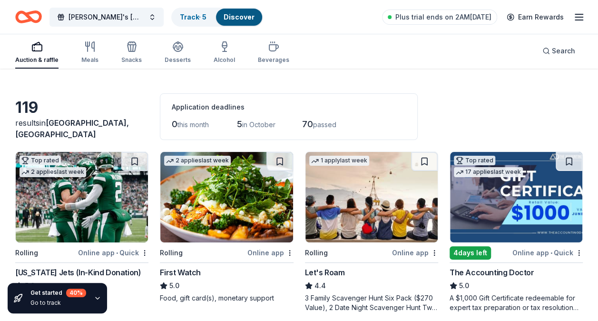
click at [242, 123] on span "5" at bounding box center [239, 124] width 5 height 10
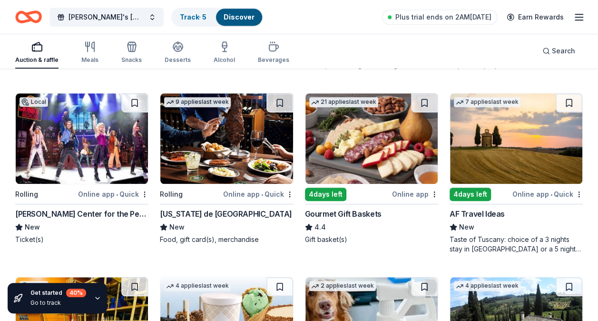
scroll to position [284, 0]
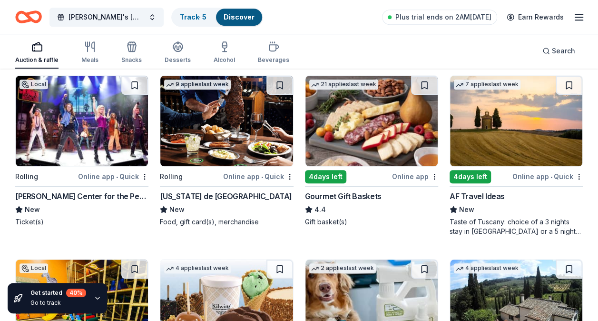
click at [367, 140] on img at bounding box center [371, 121] width 132 height 90
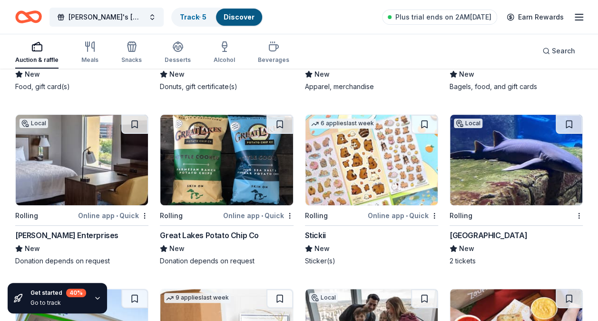
scroll to position [1859, 0]
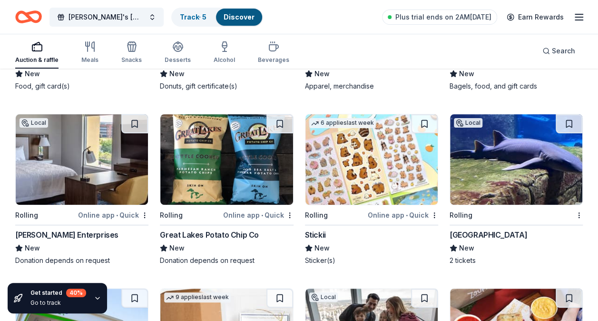
click at [366, 175] on img at bounding box center [371, 159] width 132 height 90
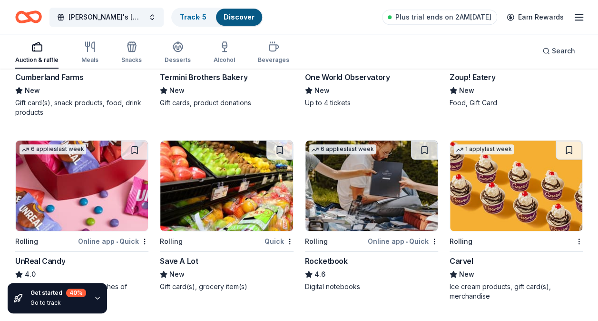
scroll to position [2191, 0]
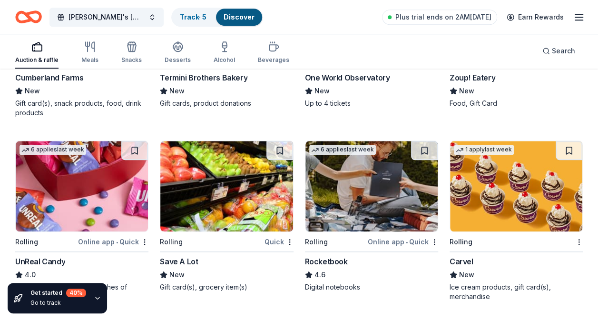
click at [87, 200] on img at bounding box center [82, 186] width 132 height 90
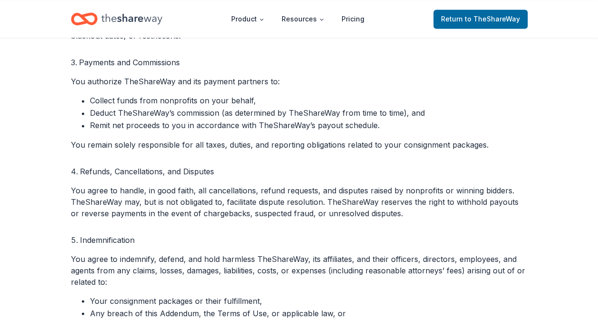
scroll to position [4339, 0]
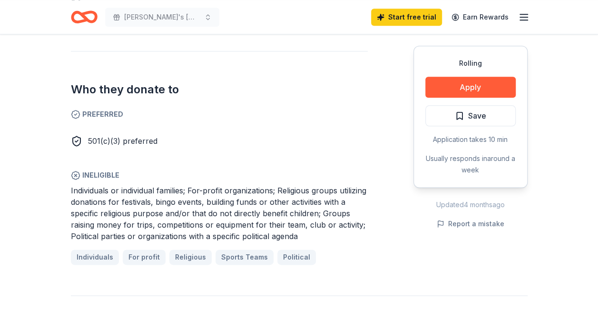
scroll to position [538, 0]
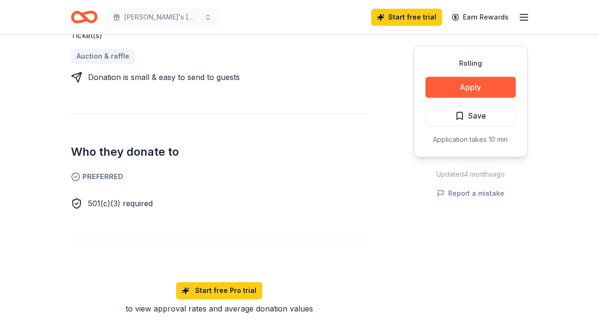
scroll to position [424, 0]
click at [92, 202] on span "501(c)(3) required" at bounding box center [120, 203] width 65 height 10
drag, startPoint x: 92, startPoint y: 202, endPoint x: 118, endPoint y: 205, distance: 26.4
click at [118, 205] on span "501(c)(3) required" at bounding box center [120, 203] width 65 height 10
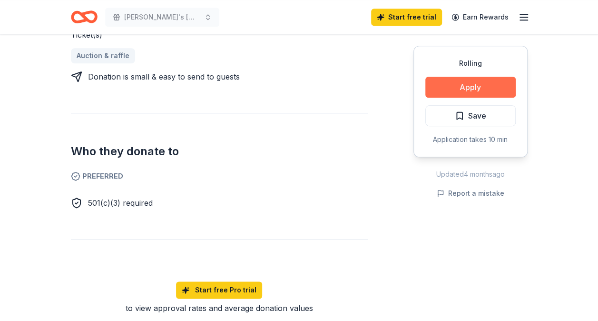
click at [457, 86] on button "Apply" at bounding box center [470, 87] width 90 height 21
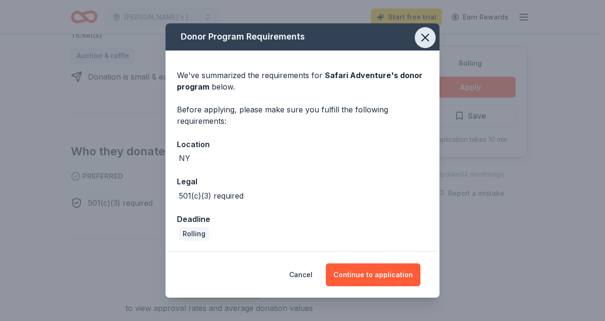
click at [422, 40] on icon "button" at bounding box center [425, 37] width 7 height 7
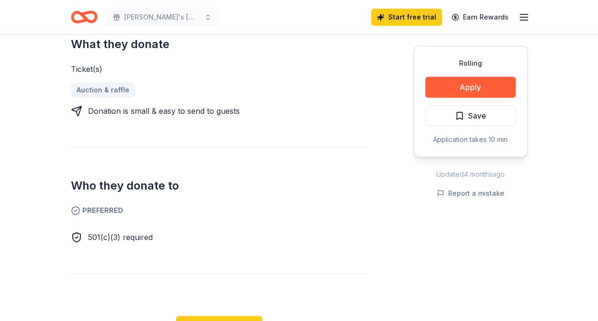
scroll to position [391, 0]
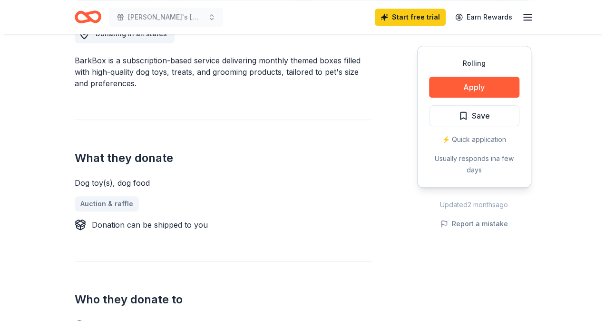
scroll to position [279, 0]
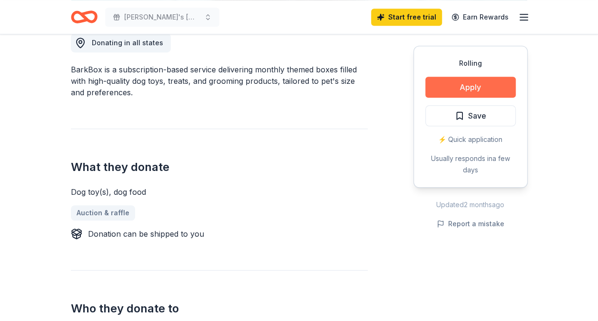
click at [457, 83] on button "Apply" at bounding box center [470, 87] width 90 height 21
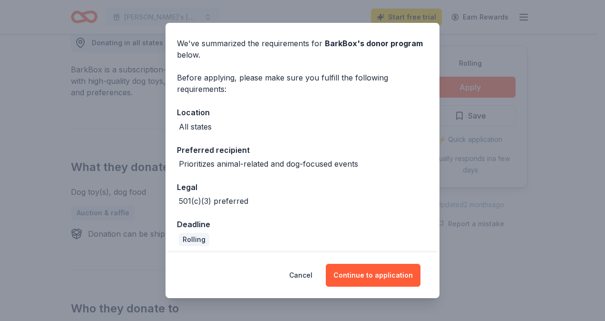
scroll to position [36, 0]
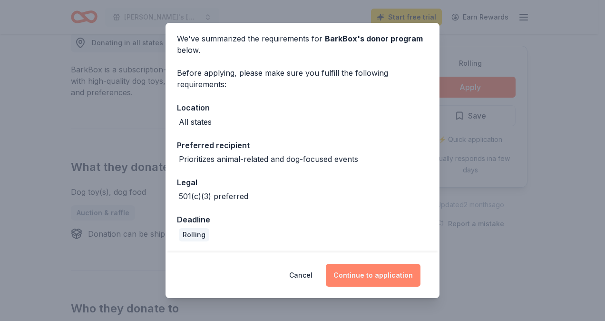
click at [393, 269] on button "Continue to application" at bounding box center [373, 275] width 95 height 23
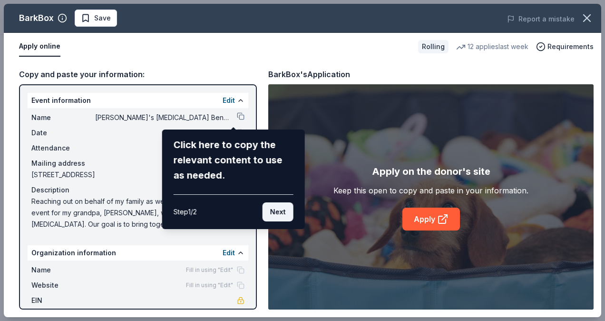
click at [276, 206] on button "Next" at bounding box center [278, 211] width 31 height 19
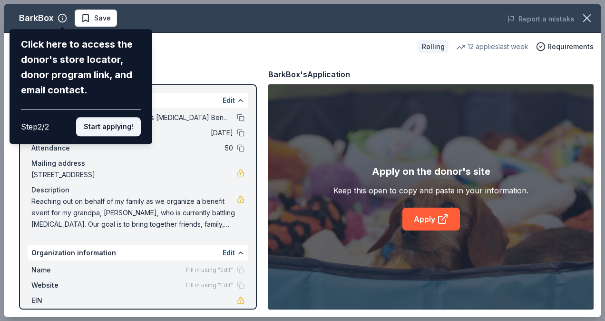
click at [108, 126] on button "Start applying!" at bounding box center [108, 126] width 65 height 19
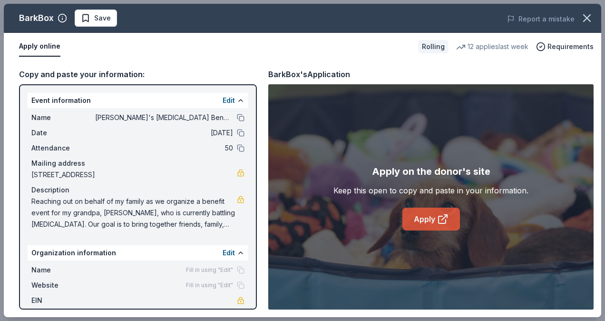
click at [431, 218] on link "Apply" at bounding box center [431, 218] width 58 height 23
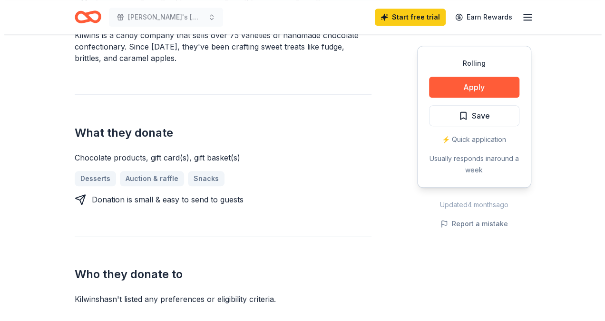
scroll to position [334, 0]
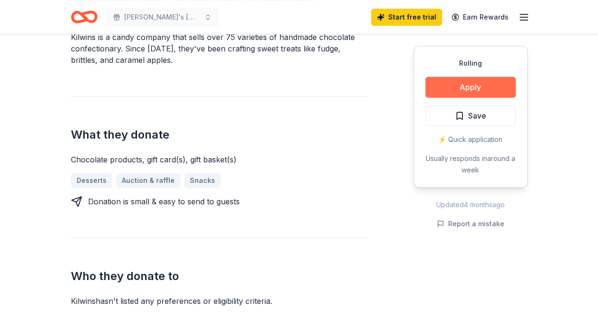
click at [456, 85] on button "Apply" at bounding box center [470, 87] width 90 height 21
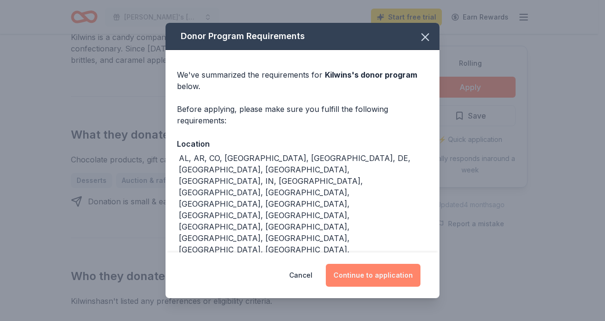
click at [384, 267] on button "Continue to application" at bounding box center [373, 275] width 95 height 23
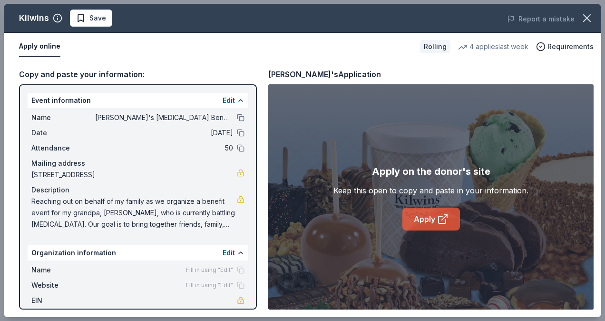
click at [417, 227] on link "Apply" at bounding box center [431, 218] width 58 height 23
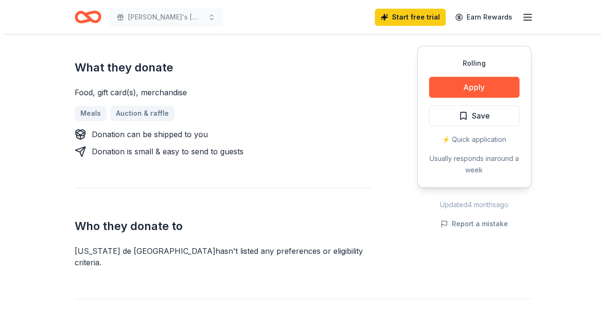
scroll to position [353, 0]
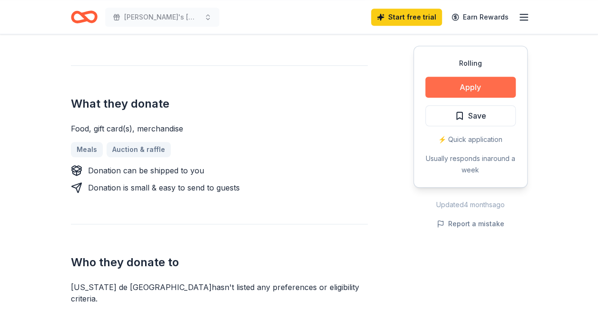
click at [487, 85] on button "Apply" at bounding box center [470, 87] width 90 height 21
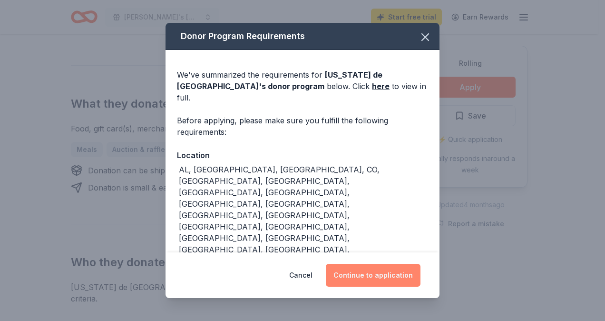
click at [377, 264] on button "Continue to application" at bounding box center [373, 275] width 95 height 23
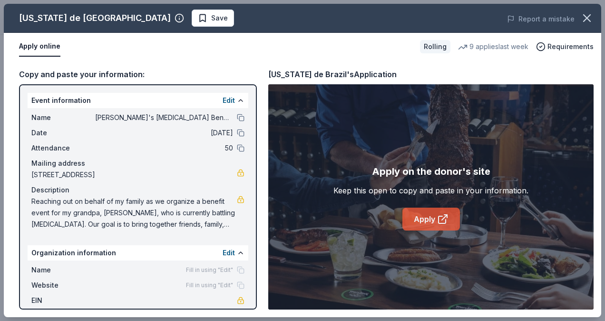
click at [425, 225] on link "Apply" at bounding box center [431, 218] width 58 height 23
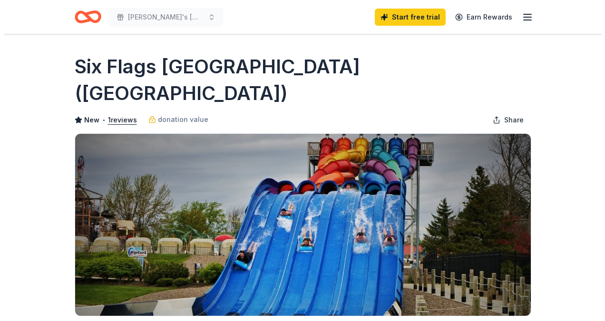
scroll to position [412, 0]
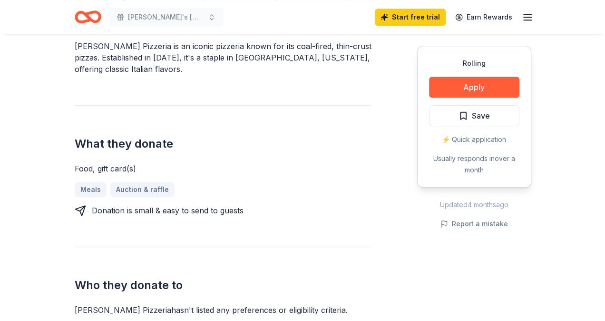
scroll to position [326, 0]
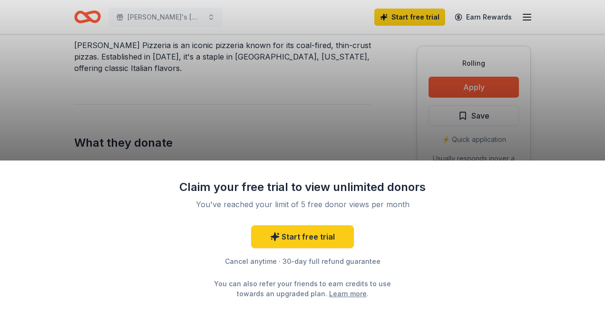
click at [450, 94] on div "Claim your free trial to view unlimited donors You've reached your limit of 5 f…" at bounding box center [302, 160] width 605 height 321
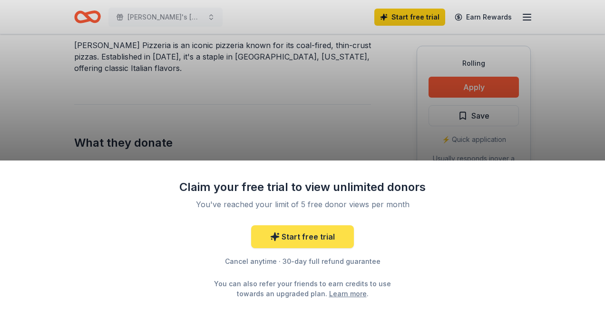
click at [304, 241] on link "Start free trial" at bounding box center [302, 236] width 103 height 23
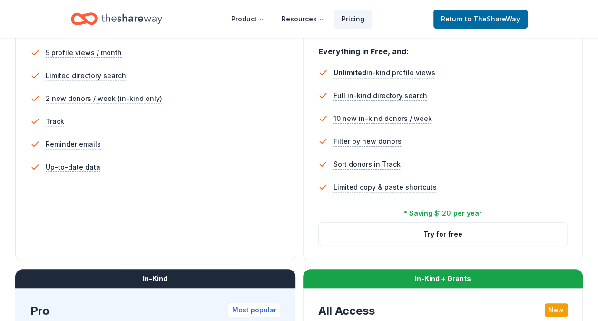
scroll to position [287, 0]
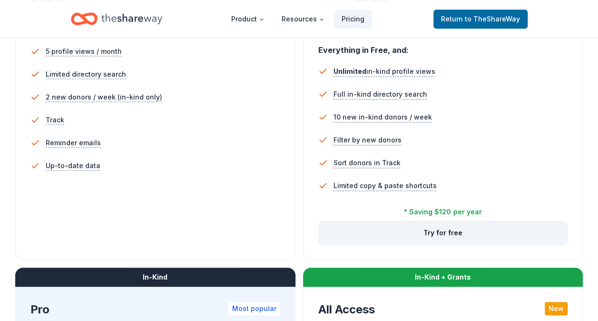
drag, startPoint x: 425, startPoint y: 240, endPoint x: 472, endPoint y: 232, distance: 47.7
click at [472, 232] on button "Try for free" at bounding box center [443, 232] width 249 height 23
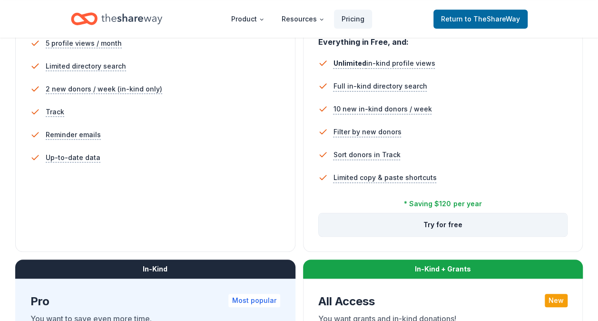
scroll to position [295, 0]
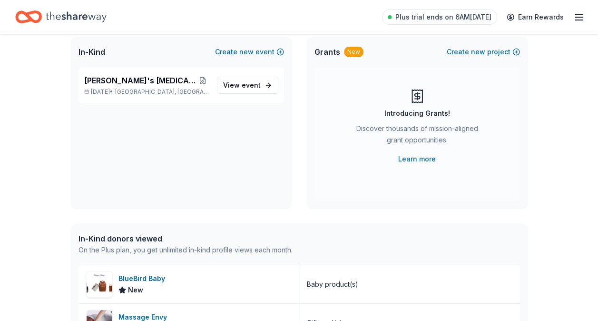
scroll to position [63, 0]
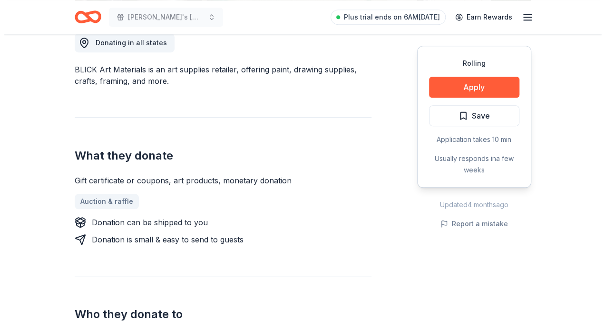
scroll to position [278, 0]
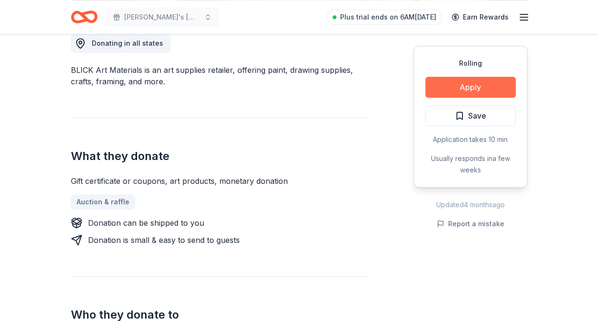
click at [465, 88] on button "Apply" at bounding box center [470, 87] width 90 height 21
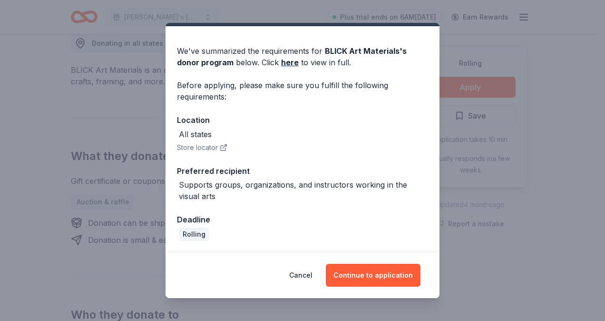
scroll to position [24, 0]
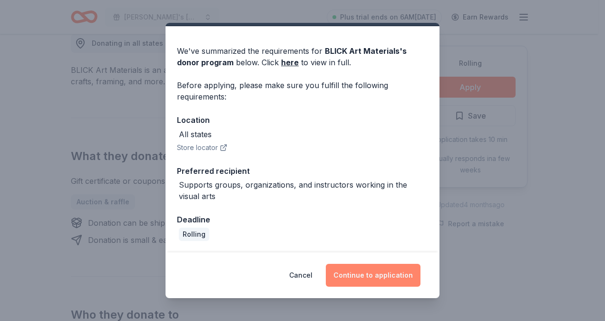
click at [382, 268] on button "Continue to application" at bounding box center [373, 275] width 95 height 23
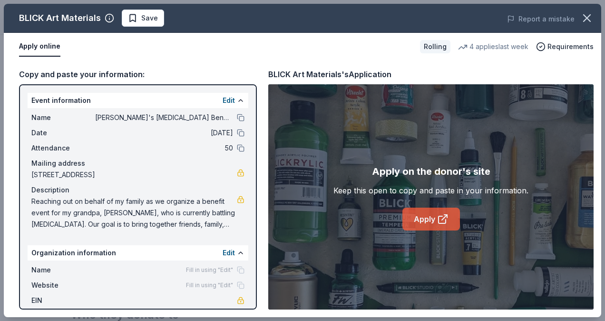
click at [422, 221] on link "Apply" at bounding box center [431, 218] width 58 height 23
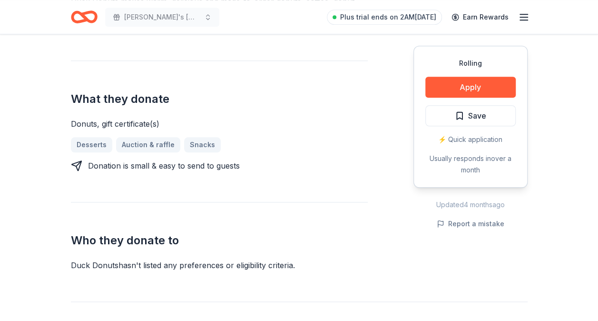
scroll to position [309, 0]
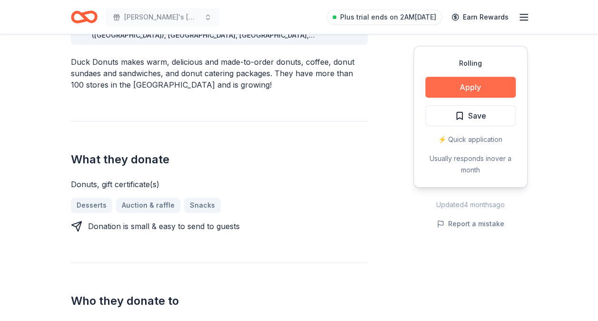
click at [454, 84] on button "Apply" at bounding box center [470, 87] width 90 height 21
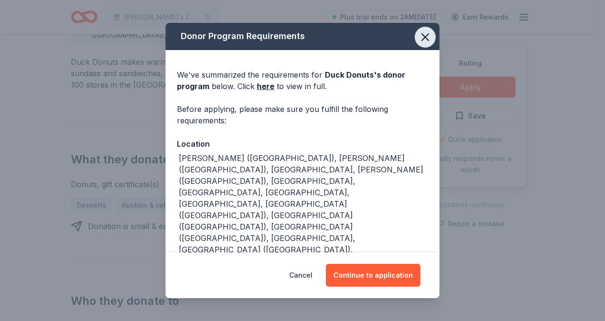
click at [419, 43] on icon "button" at bounding box center [425, 36] width 13 height 13
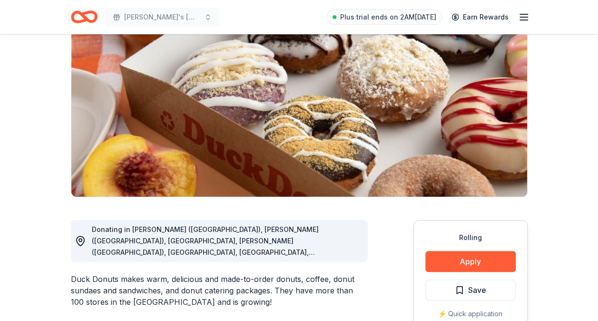
scroll to position [0, 0]
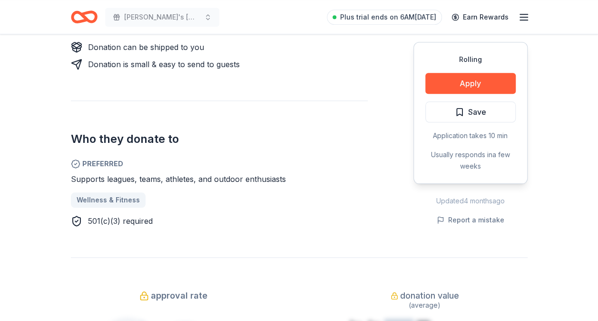
scroll to position [455, 0]
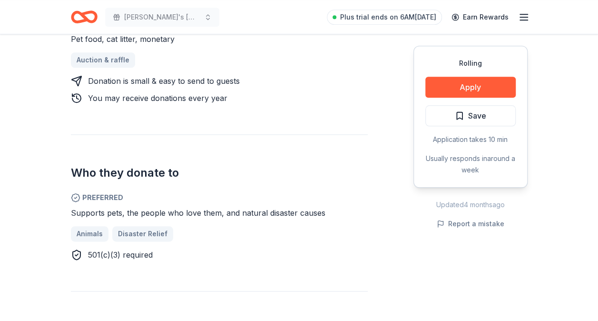
scroll to position [433, 0]
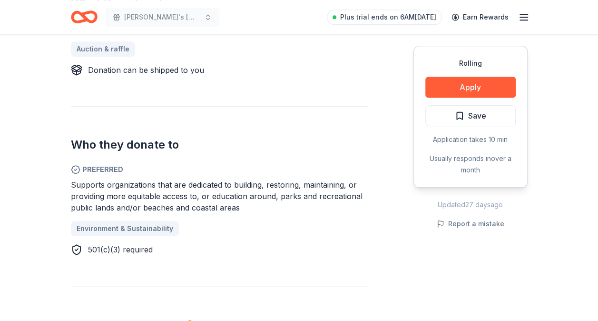
scroll to position [446, 0]
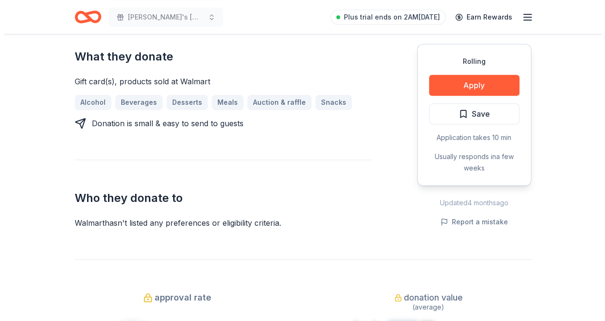
scroll to position [353, 0]
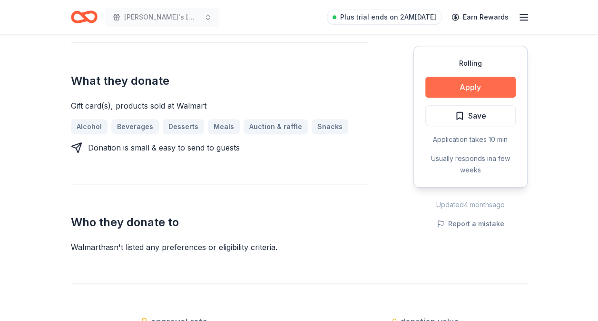
click at [453, 86] on button "Apply" at bounding box center [470, 87] width 90 height 21
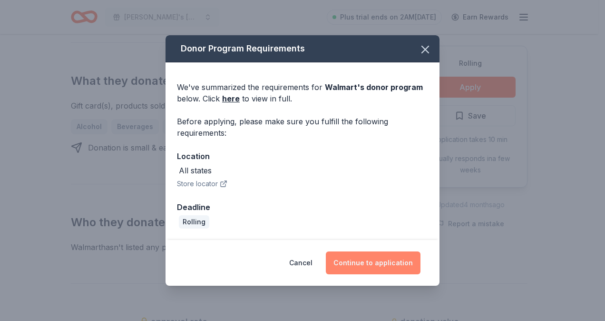
click at [386, 260] on button "Continue to application" at bounding box center [373, 262] width 95 height 23
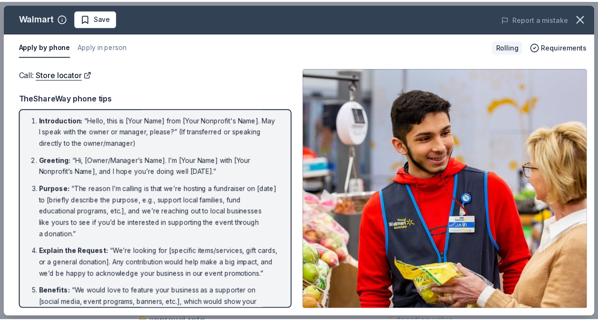
scroll to position [1, 0]
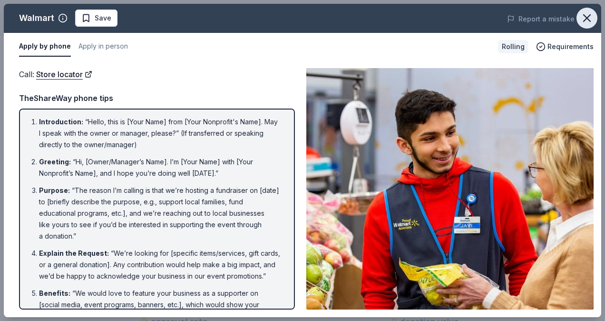
click at [594, 22] on button "button" at bounding box center [587, 18] width 21 height 21
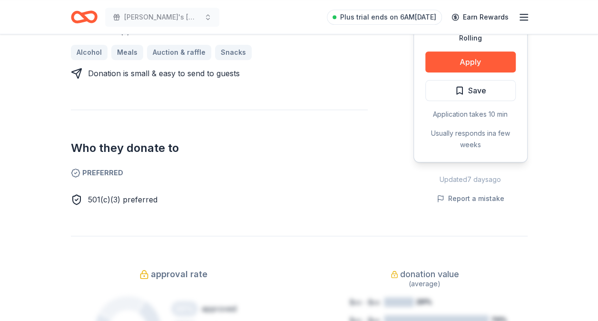
scroll to position [429, 0]
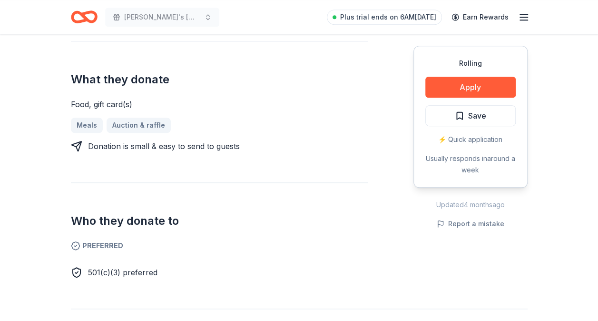
scroll to position [355, 0]
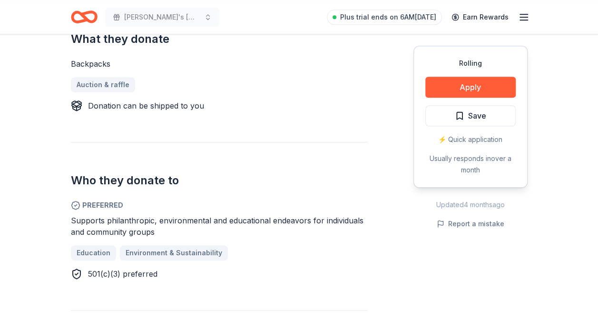
scroll to position [397, 0]
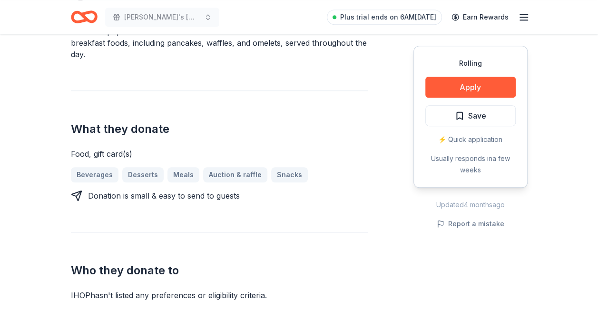
scroll to position [326, 0]
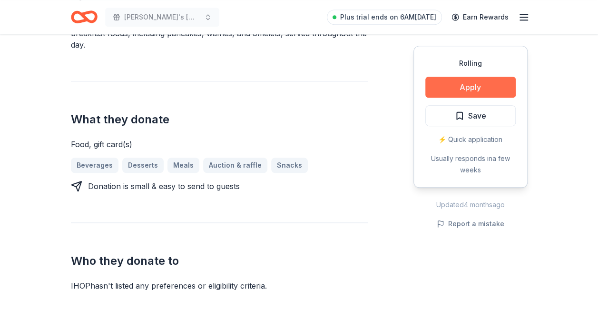
click at [452, 83] on button "Apply" at bounding box center [470, 87] width 90 height 21
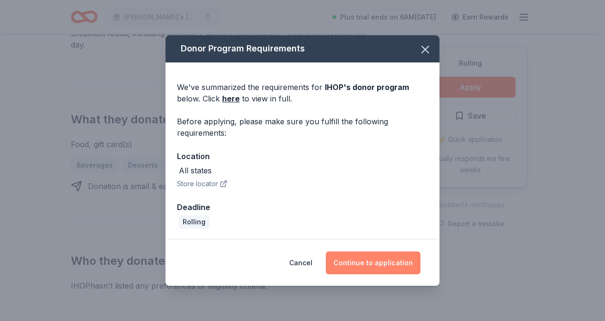
click at [379, 258] on button "Continue to application" at bounding box center [373, 262] width 95 height 23
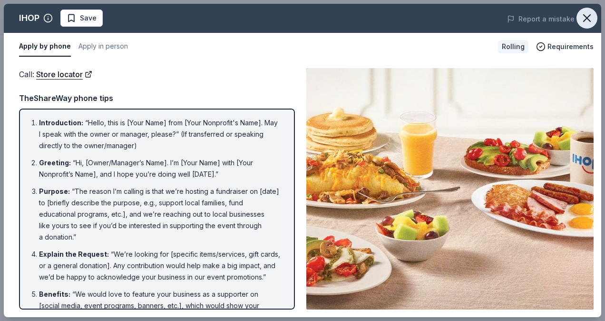
click at [584, 21] on icon "button" at bounding box center [586, 17] width 13 height 13
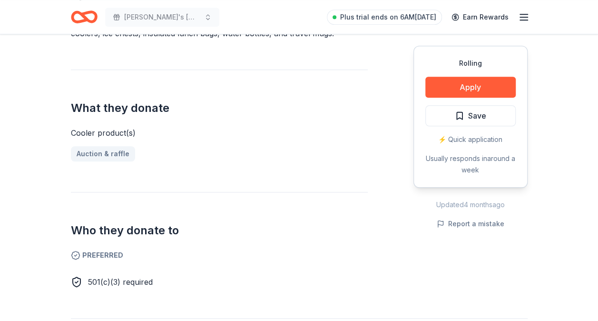
scroll to position [350, 0]
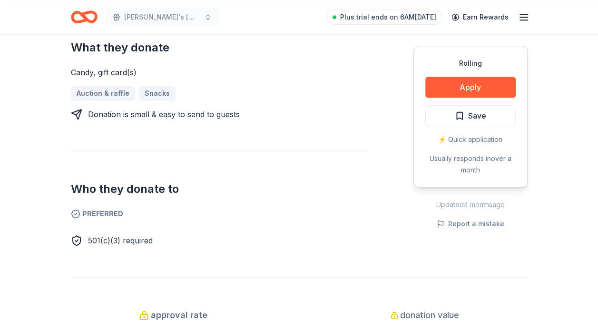
scroll to position [381, 0]
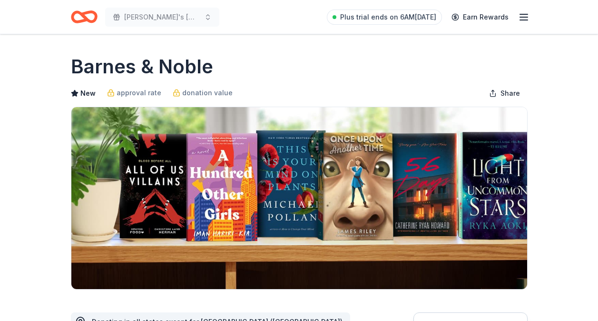
scroll to position [390, 0]
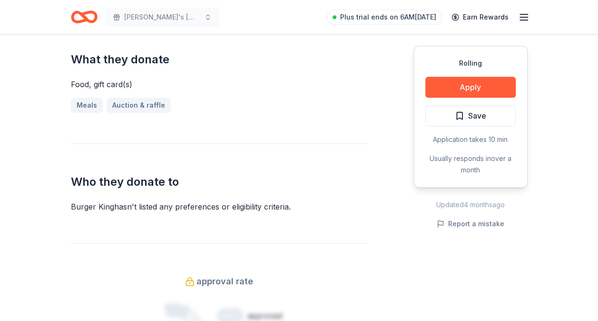
scroll to position [363, 0]
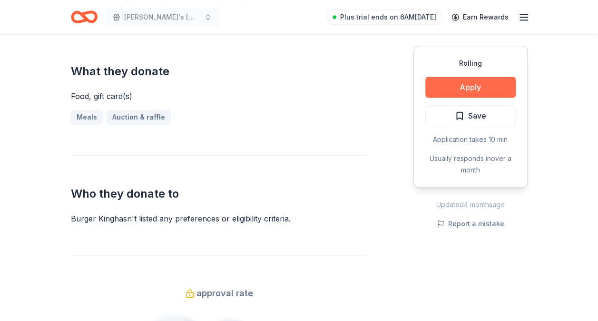
click at [457, 86] on button "Apply" at bounding box center [470, 87] width 90 height 21
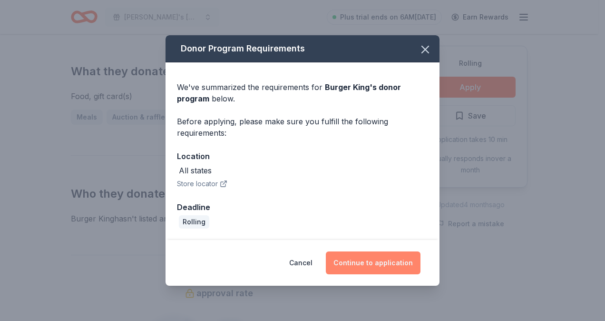
click at [390, 261] on button "Continue to application" at bounding box center [373, 262] width 95 height 23
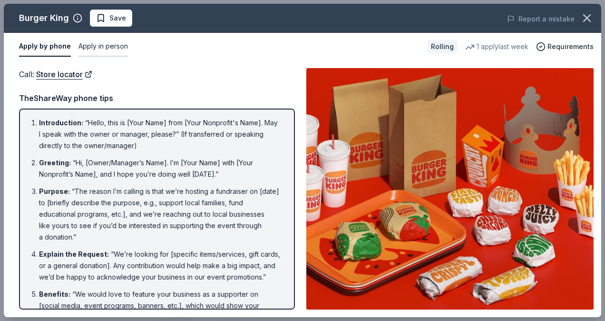
click at [98, 51] on button "Apply in person" at bounding box center [102, 47] width 49 height 20
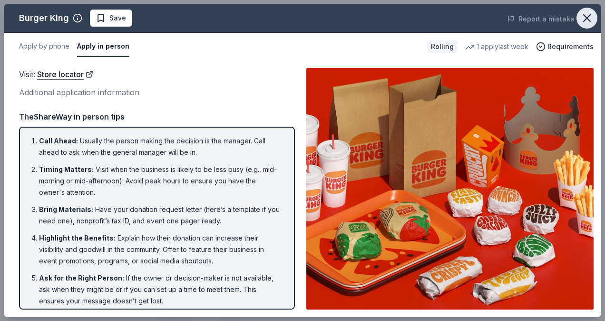
click at [587, 18] on icon "button" at bounding box center [587, 18] width 7 height 7
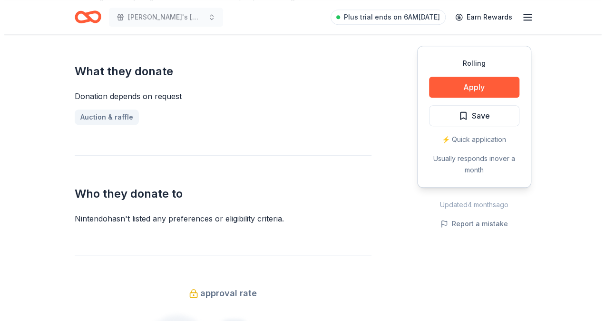
scroll to position [367, 0]
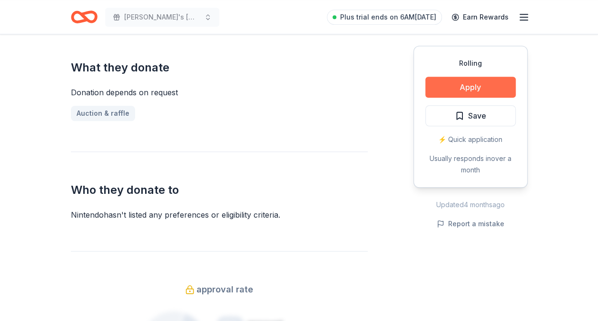
click at [463, 86] on button "Apply" at bounding box center [470, 87] width 90 height 21
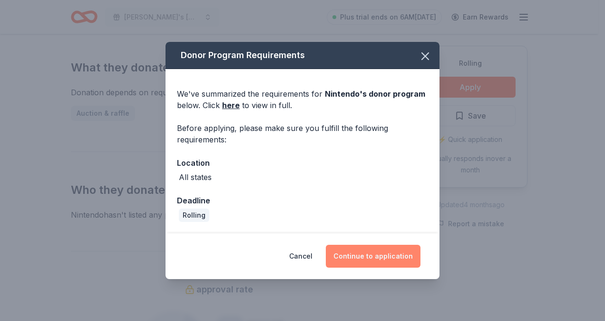
click at [400, 260] on button "Continue to application" at bounding box center [373, 256] width 95 height 23
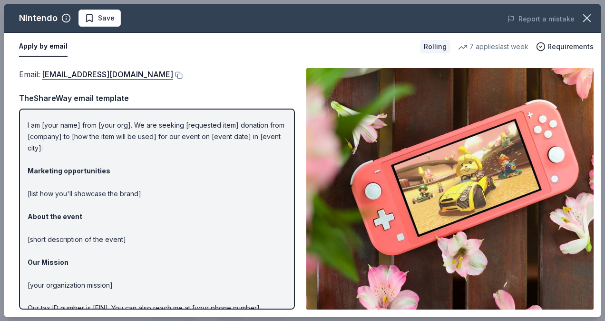
scroll to position [67, 0]
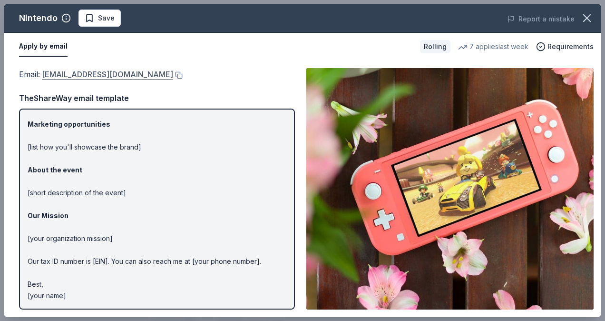
drag, startPoint x: 41, startPoint y: 70, endPoint x: 68, endPoint y: 75, distance: 27.5
click at [68, 75] on span "Email : charitablecontributionrequest@noa.nintendo.com" at bounding box center [96, 74] width 154 height 10
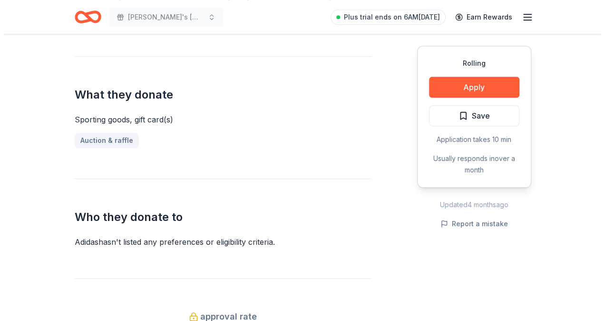
scroll to position [338, 0]
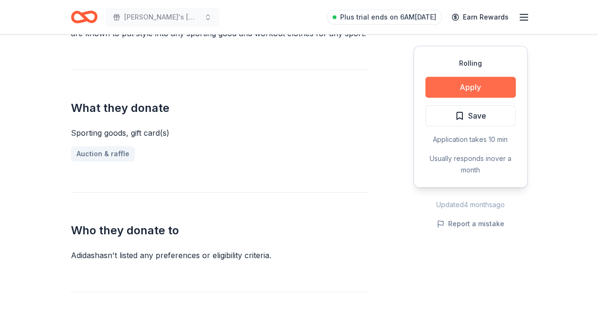
click at [458, 90] on button "Apply" at bounding box center [470, 87] width 90 height 21
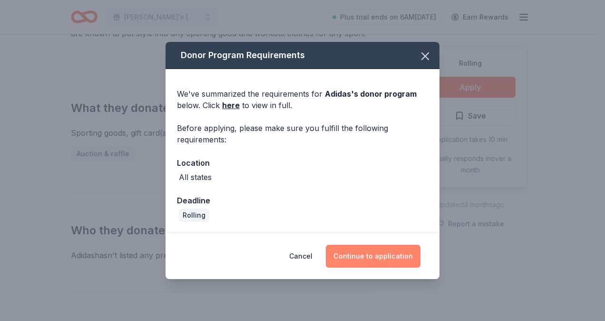
click at [390, 249] on button "Continue to application" at bounding box center [373, 256] width 95 height 23
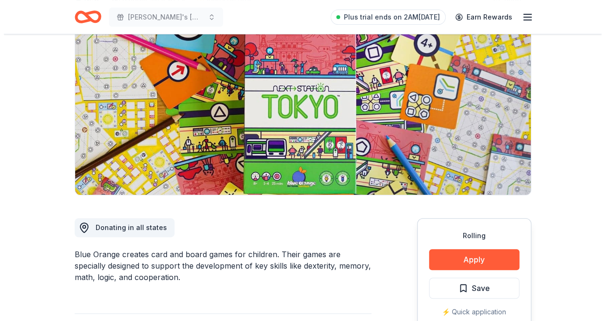
scroll to position [92, 0]
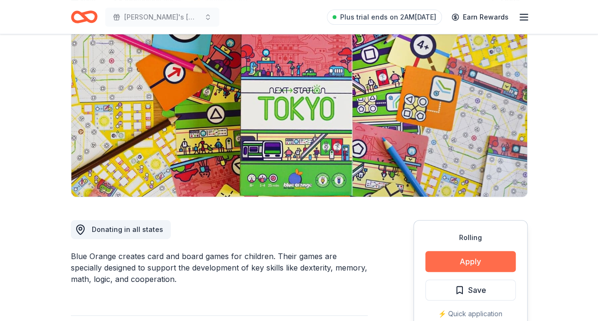
click at [449, 257] on button "Apply" at bounding box center [470, 261] width 90 height 21
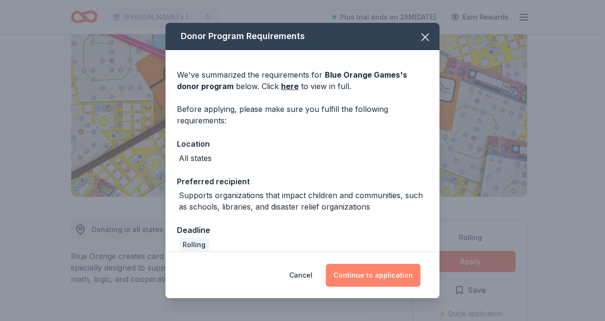
click at [394, 276] on button "Continue to application" at bounding box center [373, 275] width 95 height 23
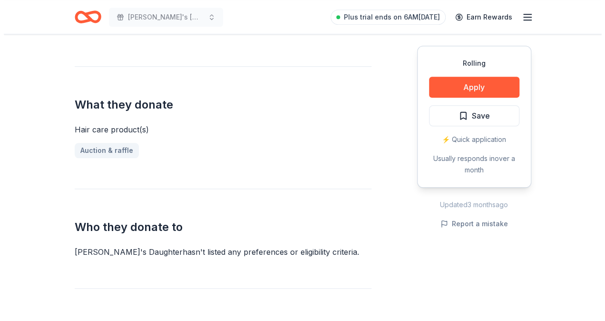
scroll to position [340, 0]
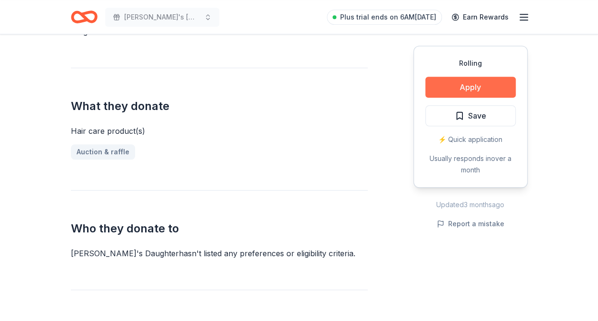
click at [442, 86] on button "Apply" at bounding box center [470, 87] width 90 height 21
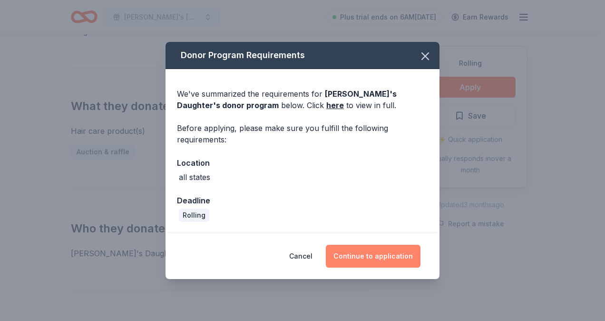
click at [379, 253] on button "Continue to application" at bounding box center [373, 256] width 95 height 23
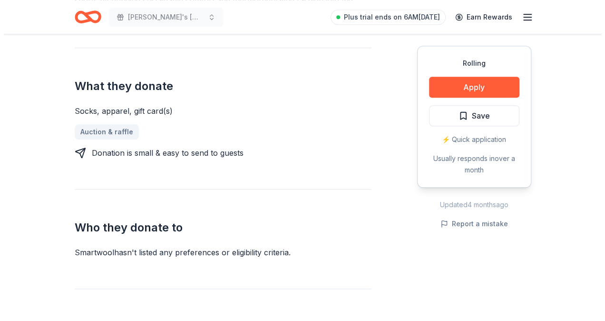
scroll to position [369, 0]
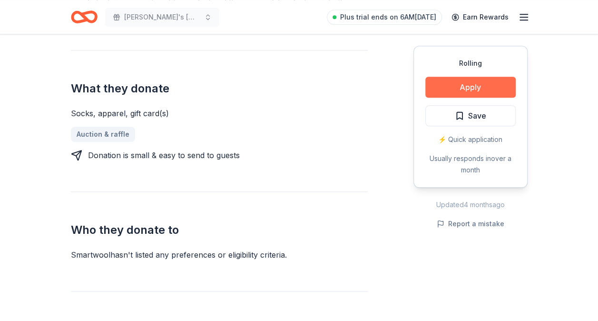
click at [439, 88] on button "Apply" at bounding box center [470, 87] width 90 height 21
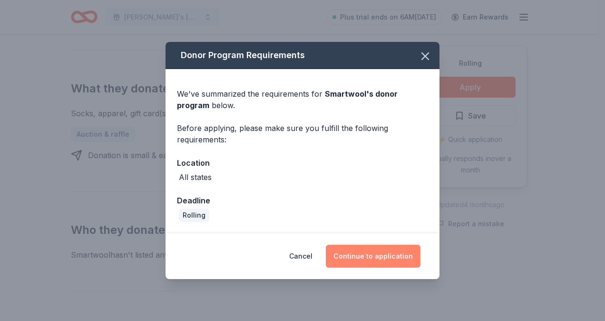
click at [367, 253] on button "Continue to application" at bounding box center [373, 256] width 95 height 23
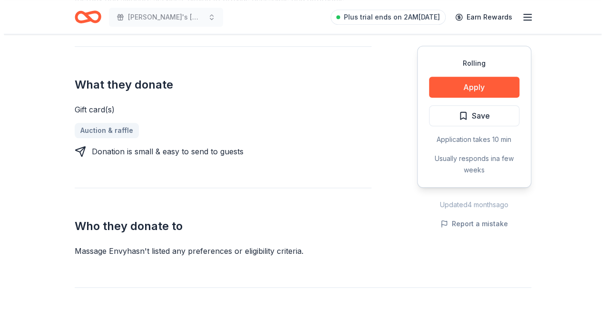
scroll to position [362, 0]
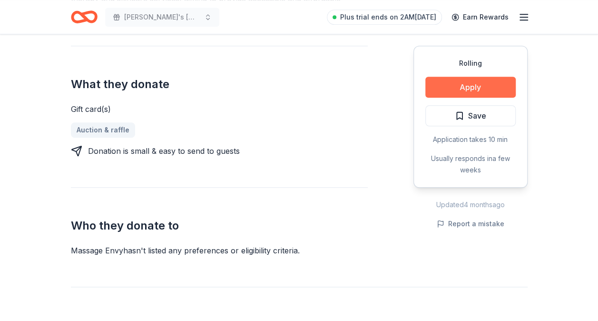
click at [483, 83] on button "Apply" at bounding box center [470, 87] width 90 height 21
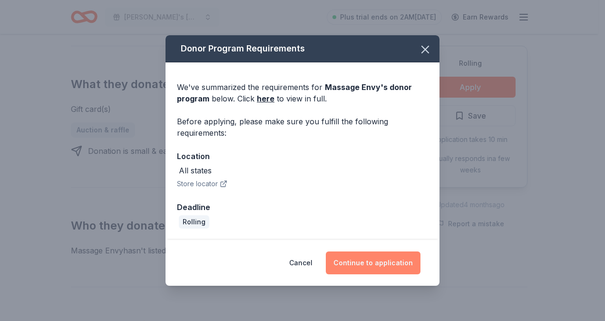
click at [391, 261] on button "Continue to application" at bounding box center [373, 262] width 95 height 23
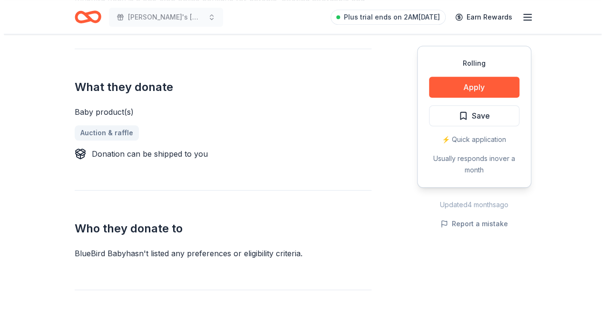
scroll to position [350, 0]
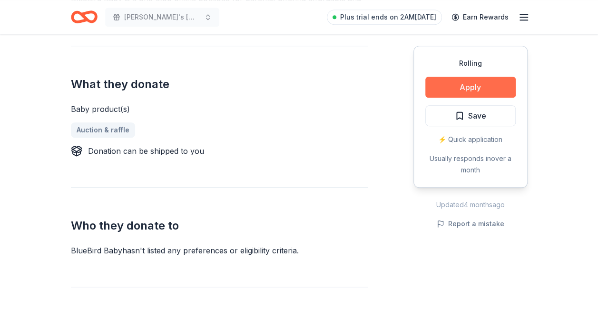
click at [435, 88] on button "Apply" at bounding box center [470, 87] width 90 height 21
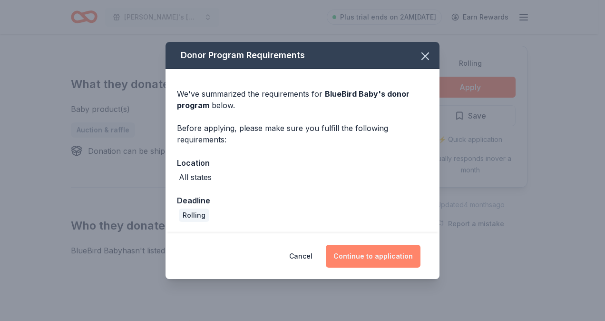
click at [396, 258] on button "Continue to application" at bounding box center [373, 256] width 95 height 23
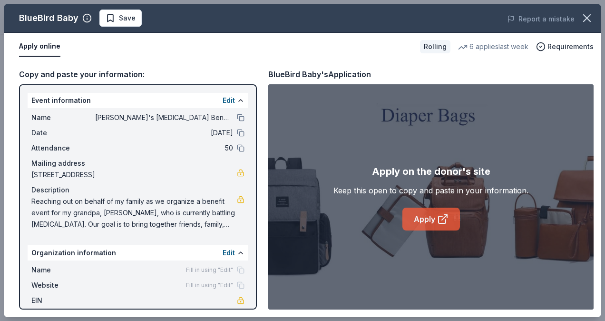
click at [416, 217] on link "Apply" at bounding box center [431, 218] width 58 height 23
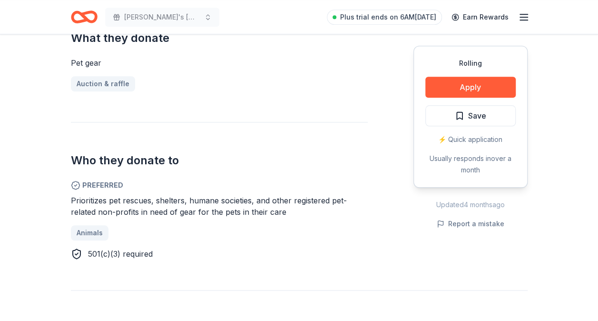
scroll to position [411, 0]
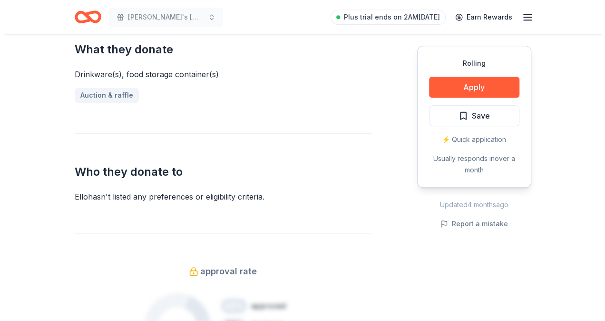
scroll to position [398, 0]
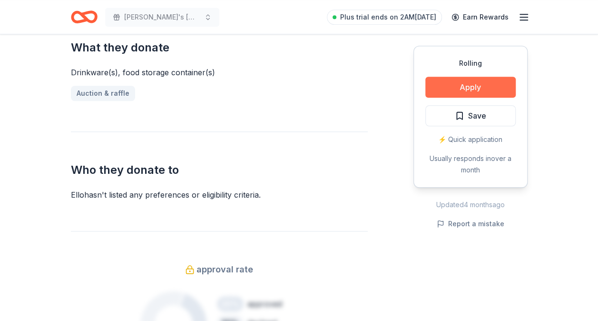
click at [455, 85] on button "Apply" at bounding box center [470, 87] width 90 height 21
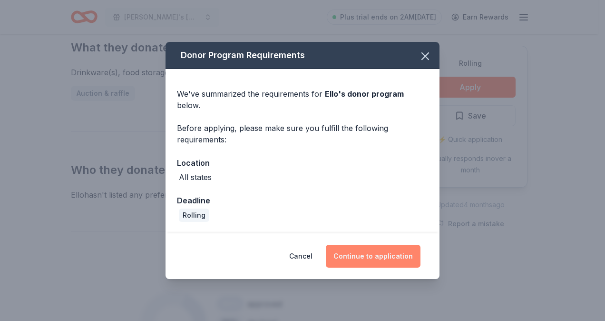
click at [388, 247] on button "Continue to application" at bounding box center [373, 256] width 95 height 23
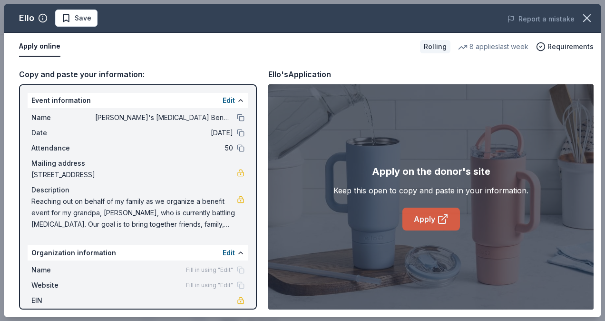
click at [419, 219] on link "Apply" at bounding box center [431, 218] width 58 height 23
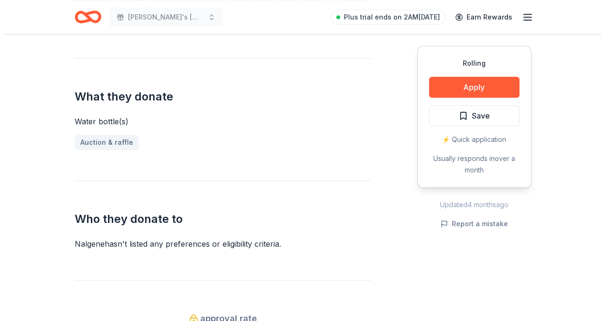
scroll to position [351, 0]
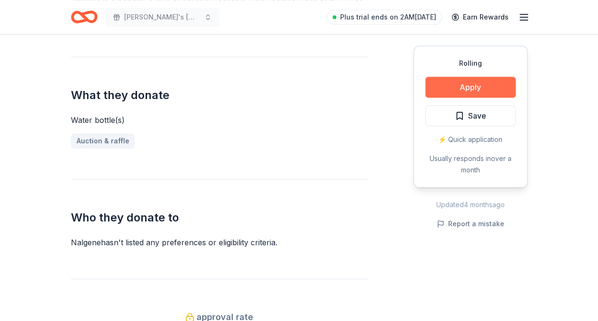
click at [447, 88] on button "Apply" at bounding box center [470, 87] width 90 height 21
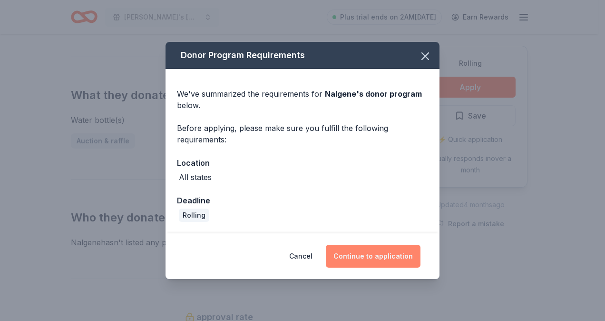
click at [375, 259] on button "Continue to application" at bounding box center [373, 256] width 95 height 23
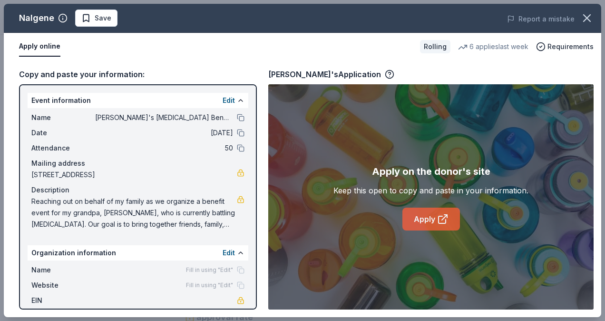
click at [421, 219] on link "Apply" at bounding box center [431, 218] width 58 height 23
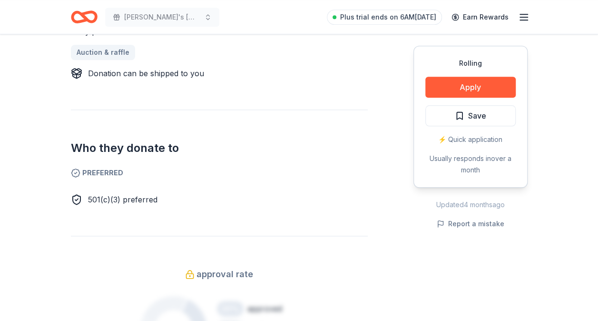
scroll to position [429, 0]
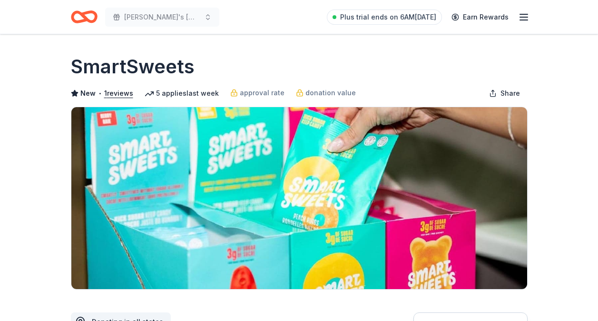
scroll to position [361, 0]
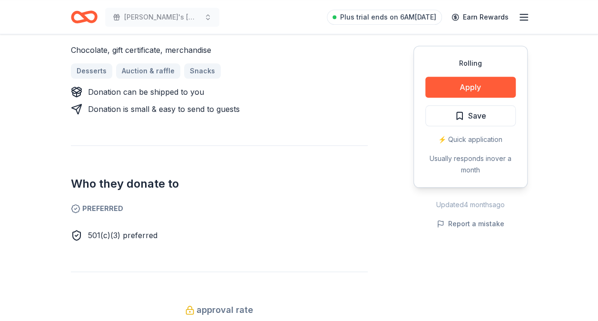
scroll to position [421, 0]
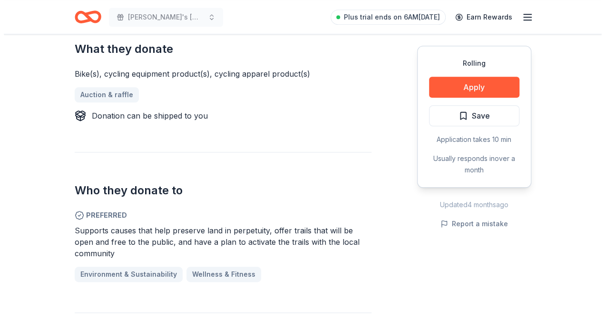
scroll to position [397, 0]
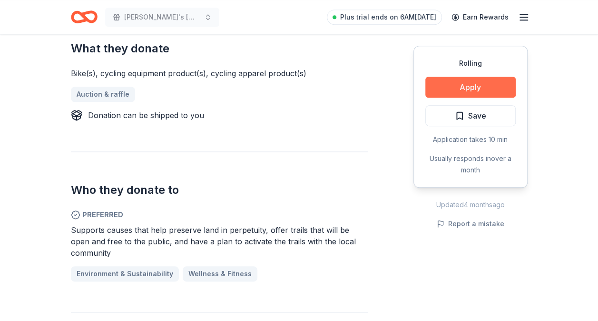
click at [452, 85] on button "Apply" at bounding box center [470, 87] width 90 height 21
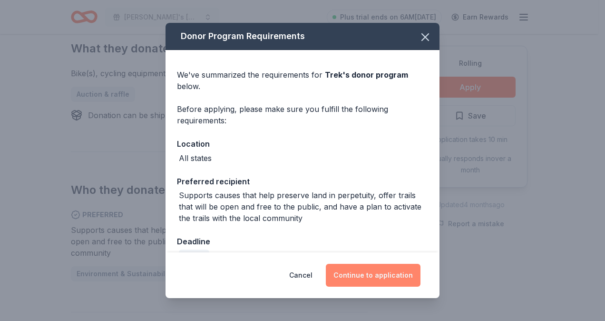
click at [380, 268] on button "Continue to application" at bounding box center [373, 275] width 95 height 23
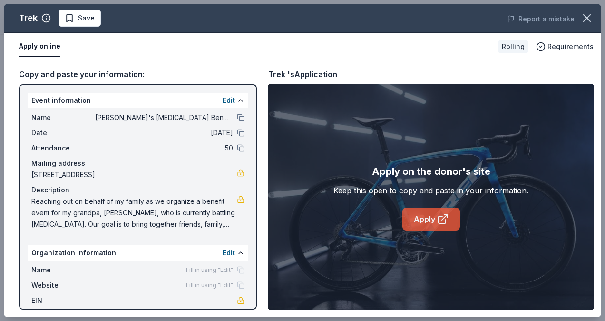
click at [409, 211] on link "Apply" at bounding box center [431, 218] width 58 height 23
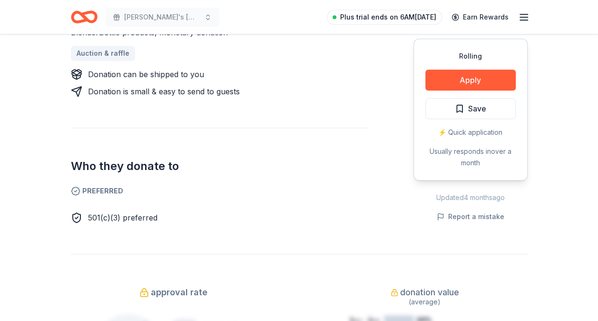
scroll to position [430, 0]
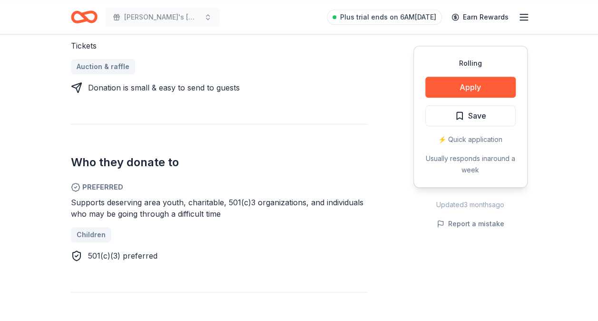
scroll to position [414, 0]
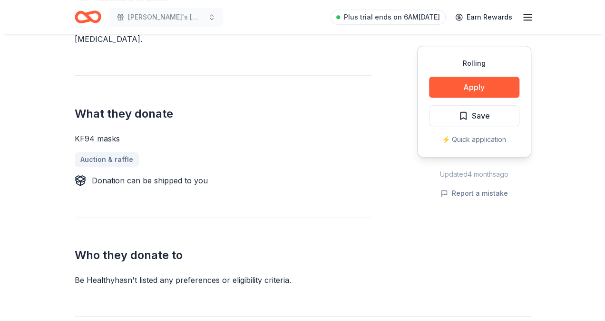
scroll to position [320, 0]
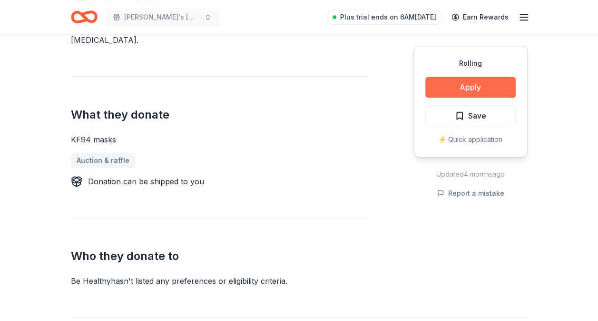
click at [447, 84] on button "Apply" at bounding box center [470, 87] width 90 height 21
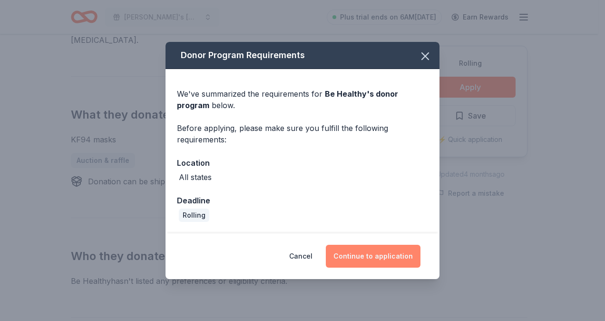
click at [401, 255] on button "Continue to application" at bounding box center [373, 256] width 95 height 23
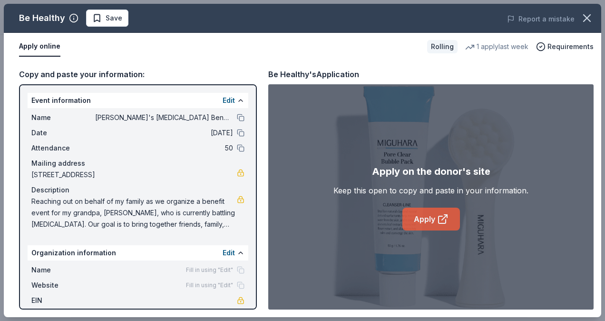
click at [421, 217] on link "Apply" at bounding box center [431, 218] width 58 height 23
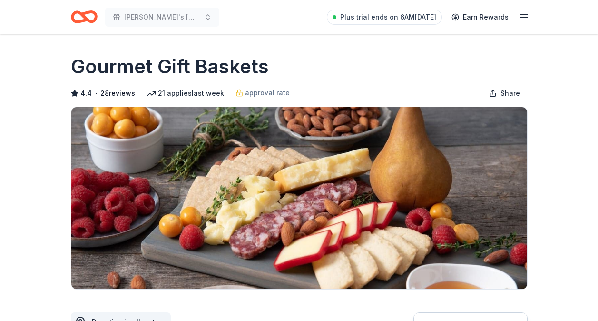
scroll to position [426, 0]
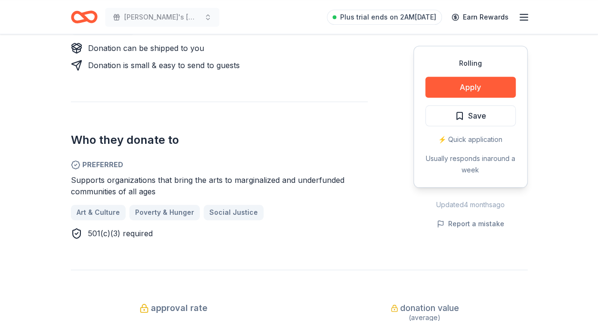
scroll to position [453, 0]
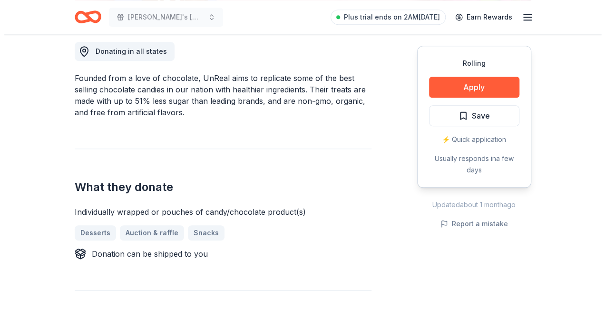
scroll to position [269, 0]
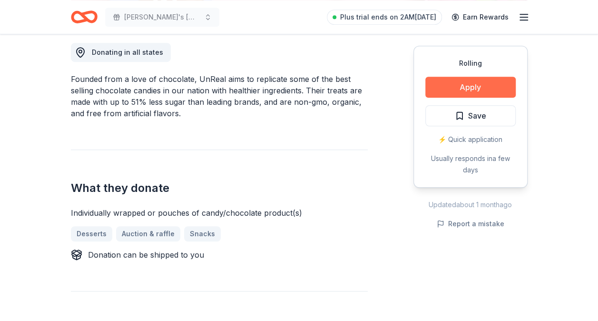
click at [431, 88] on button "Apply" at bounding box center [470, 87] width 90 height 21
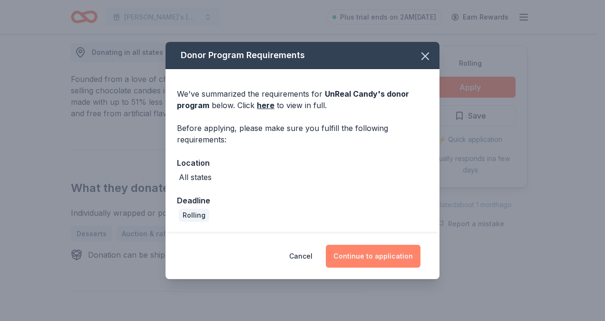
click at [395, 257] on button "Continue to application" at bounding box center [373, 256] width 95 height 23
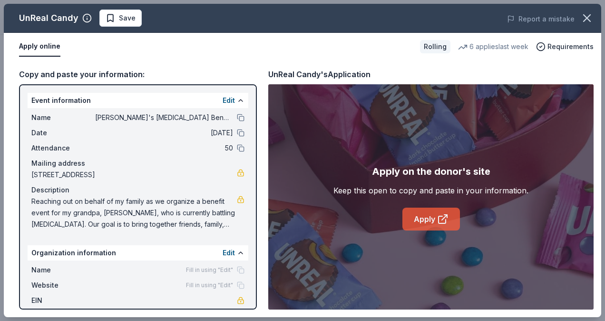
click at [416, 216] on link "Apply" at bounding box center [431, 218] width 58 height 23
